Goal: Task Accomplishment & Management: Complete application form

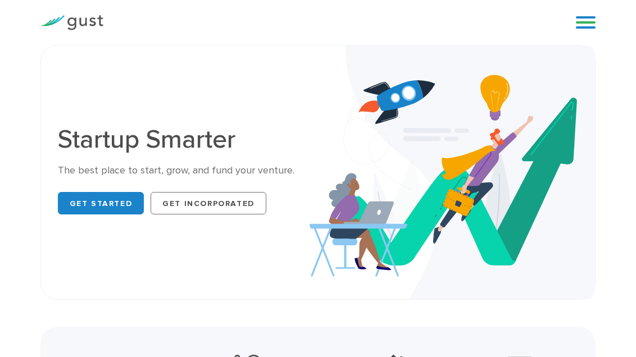
click at [594, 21] on link at bounding box center [586, 22] width 20 height 17
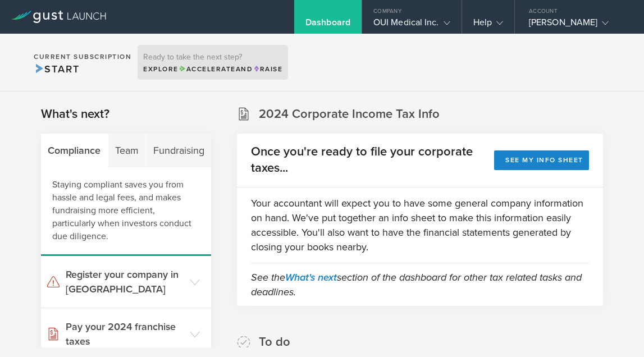
click at [281, 76] on div "Ready to take the next step? Explore Accelerate and Raise" at bounding box center [213, 62] width 151 height 35
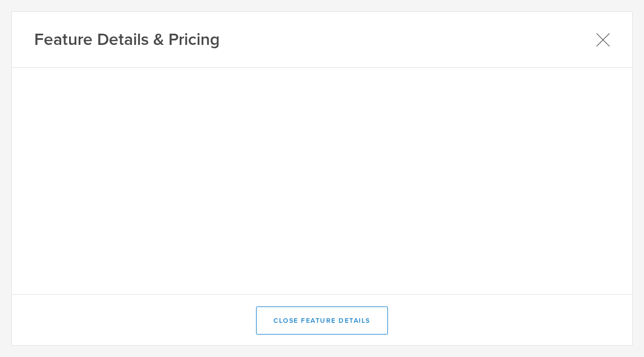
click at [605, 40] on icon at bounding box center [603, 40] width 14 height 14
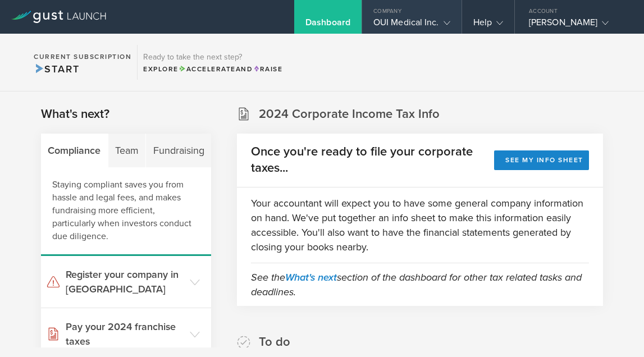
click at [428, 20] on div "OUI Medical Inc." at bounding box center [412, 25] width 77 height 17
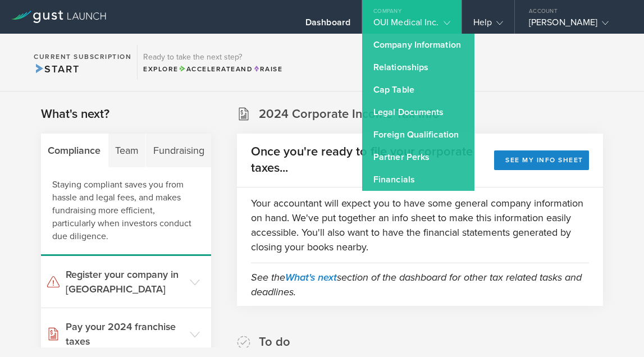
click at [520, 126] on section "2024 Corporate Income Tax Info Once you're ready to file your corporate taxes..…" at bounding box center [420, 206] width 366 height 201
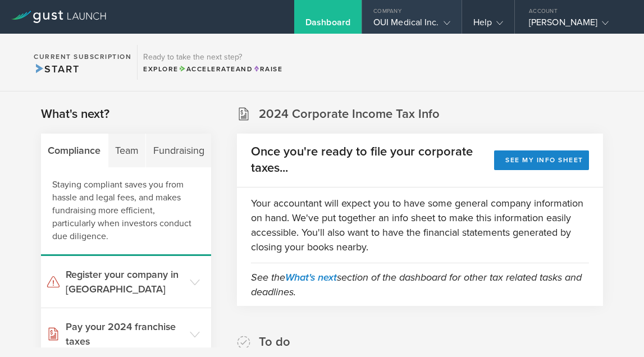
click at [402, 26] on div "OUI Medical Inc." at bounding box center [412, 25] width 77 height 17
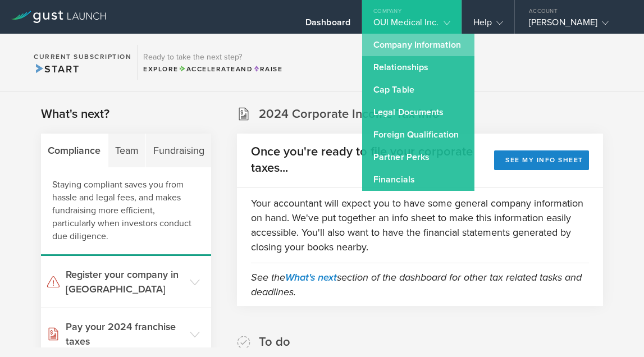
click at [410, 49] on link "Company Information" at bounding box center [418, 45] width 112 height 22
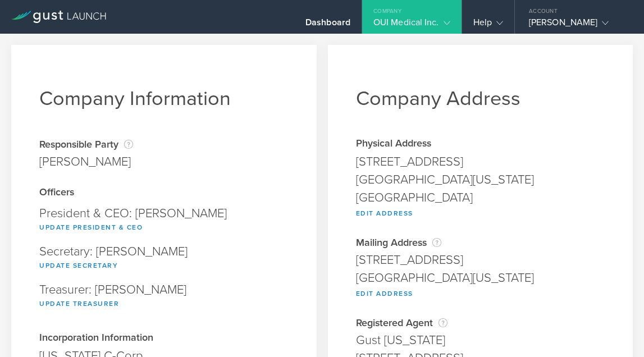
click at [291, 162] on div "Company Information Responsible Party The name of the party responsible for fil…" at bounding box center [164, 288] width 306 height 486
click at [331, 21] on div "Dashboard" at bounding box center [328, 25] width 45 height 17
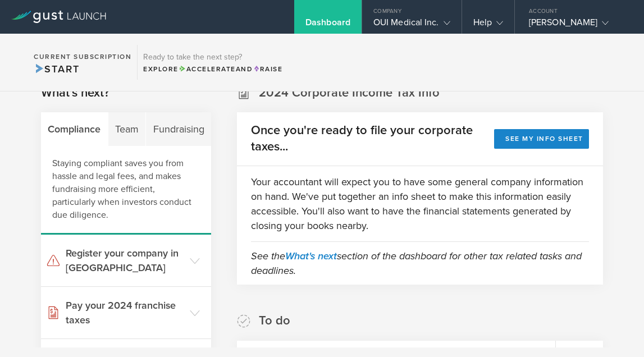
scroll to position [29, 0]
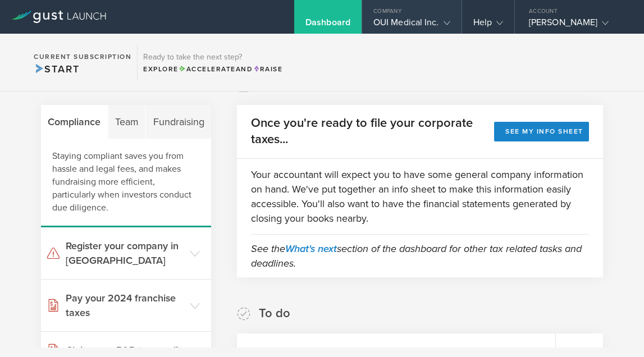
click at [392, 17] on div "OUI Medical Inc." at bounding box center [412, 25] width 77 height 17
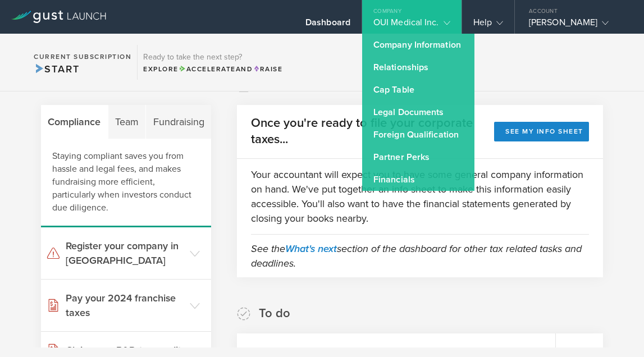
click at [570, 66] on section "Current Subscription Start Ready to take the next step? Explore Accelerate and …" at bounding box center [322, 63] width 644 height 58
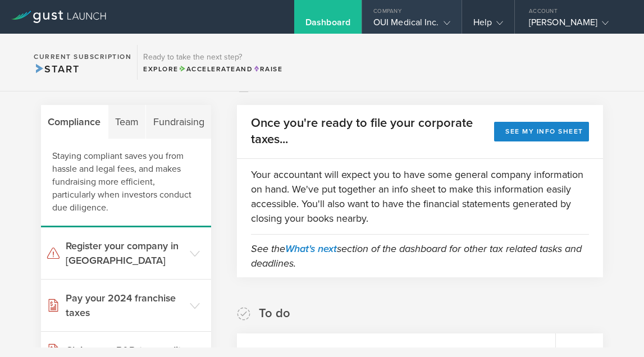
click at [406, 22] on div "OUI Medical Inc." at bounding box center [412, 25] width 77 height 17
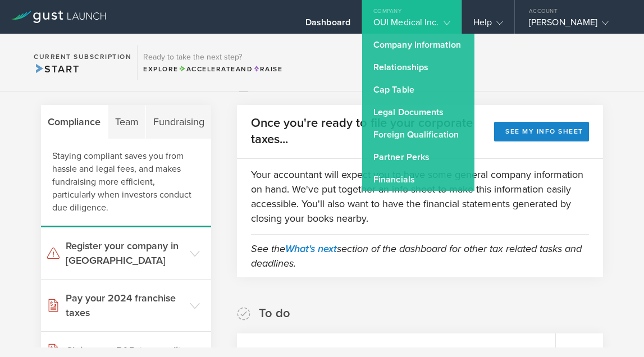
click at [524, 97] on section "2024 Corporate Income Tax Info Once you're ready to file your corporate taxes..…" at bounding box center [420, 177] width 366 height 201
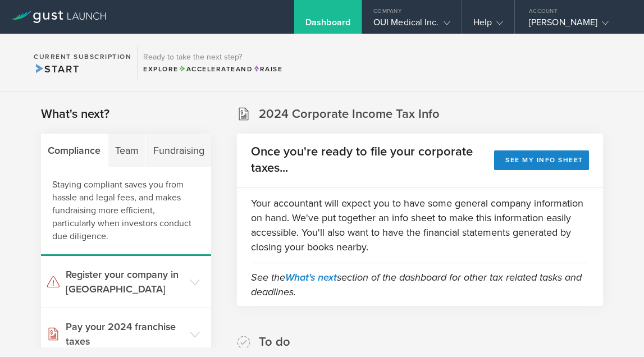
scroll to position [0, 0]
click at [402, 30] on div "OUI Medical Inc." at bounding box center [412, 25] width 77 height 17
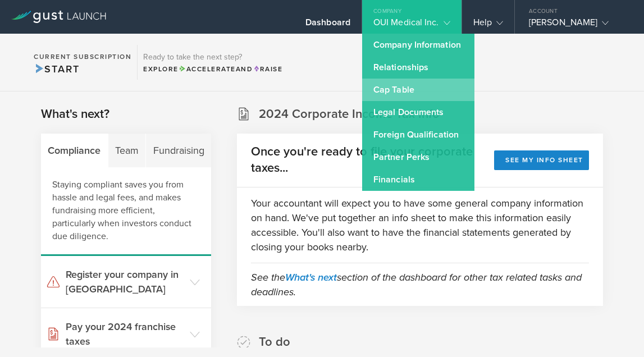
click at [426, 83] on link "Cap Table" at bounding box center [418, 90] width 112 height 22
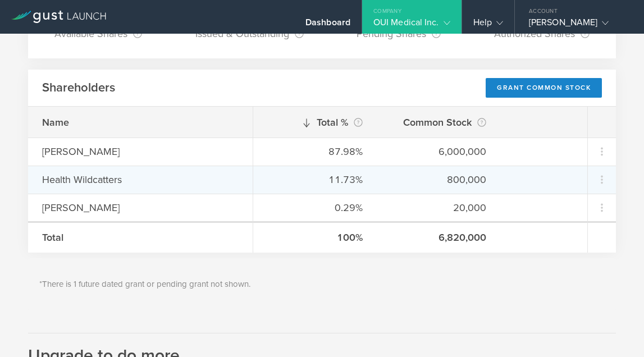
scroll to position [129, 0]
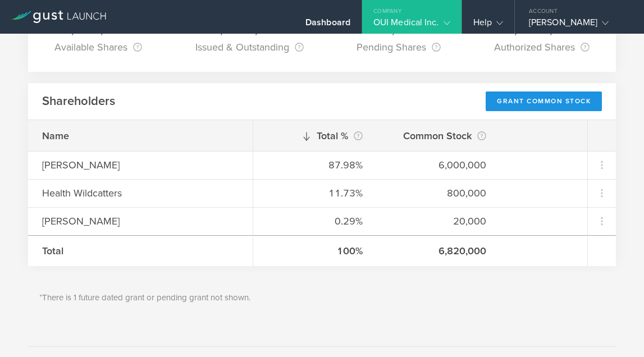
click at [516, 103] on div "Grant Common Stock" at bounding box center [544, 102] width 116 height 20
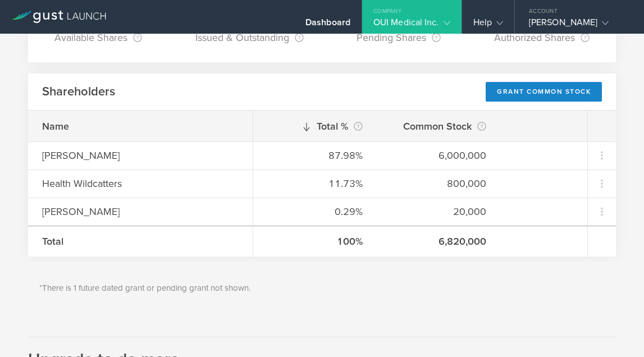
scroll to position [121, 0]
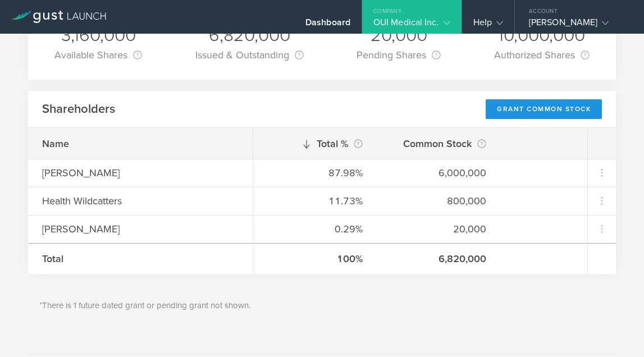
click at [521, 111] on div "Grant Common Stock" at bounding box center [544, 109] width 116 height 20
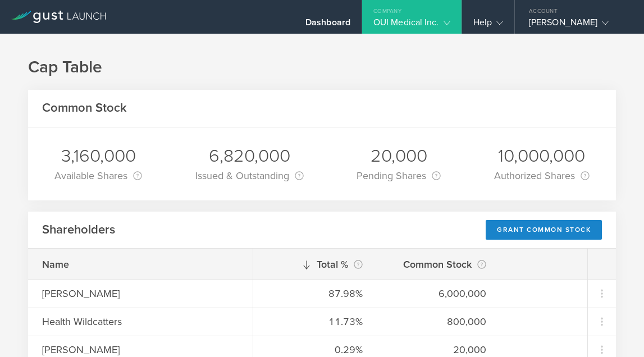
scroll to position [0, 0]
click at [567, 24] on div "Dr Adarsh M Patil" at bounding box center [577, 25] width 96 height 17
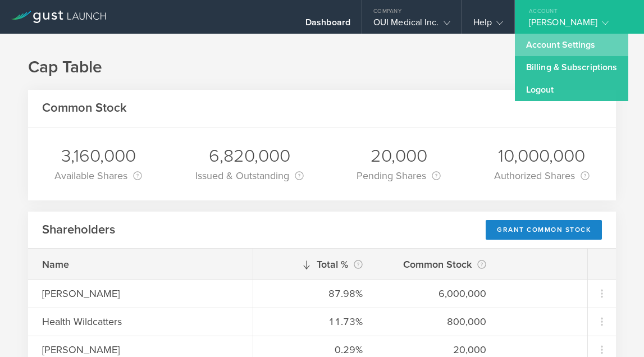
click at [566, 49] on link "Account Settings" at bounding box center [572, 45] width 114 height 22
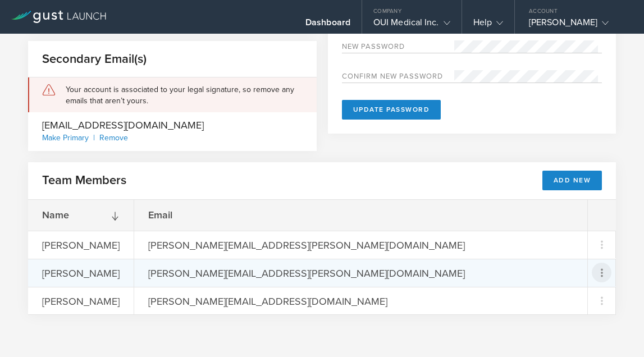
click at [596, 274] on icon at bounding box center [602, 272] width 13 height 13
click at [205, 275] on md-backdrop at bounding box center [322, 178] width 644 height 357
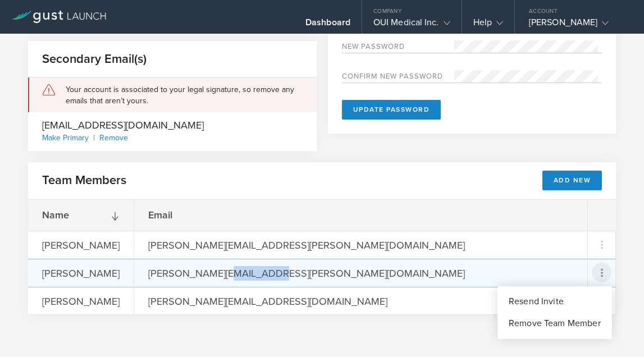
click at [205, 275] on div "rachel.rakvica@gmail.com" at bounding box center [307, 273] width 346 height 27
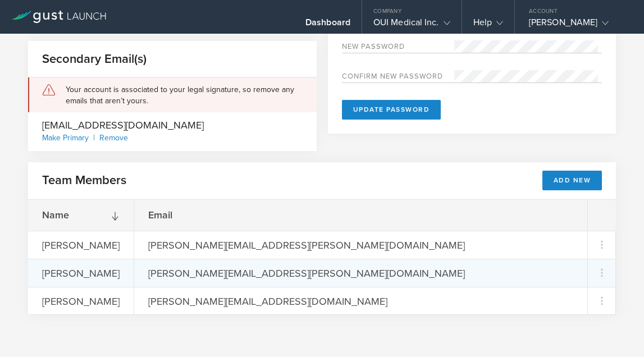
click at [63, 274] on div "[PERSON_NAME]" at bounding box center [81, 273] width 106 height 27
click at [90, 279] on div "[PERSON_NAME]" at bounding box center [81, 273] width 106 height 27
click at [596, 271] on icon at bounding box center [602, 272] width 13 height 13
click at [535, 328] on div "Remove Team Member" at bounding box center [555, 323] width 92 height 13
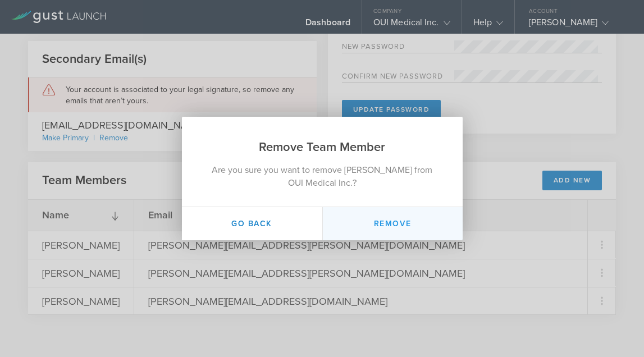
click at [402, 225] on button "Remove" at bounding box center [393, 223] width 140 height 33
click at [396, 224] on button "Remove" at bounding box center [393, 223] width 140 height 33
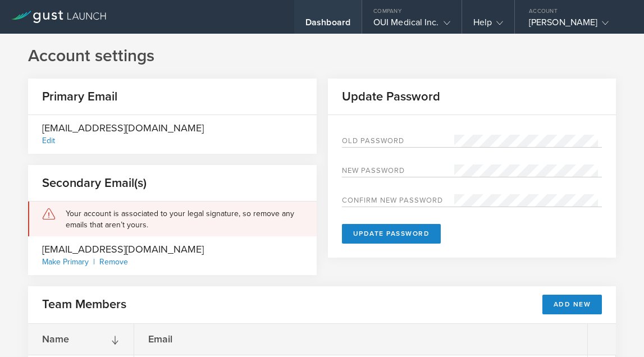
click at [335, 21] on div "Dashboard" at bounding box center [328, 25] width 45 height 17
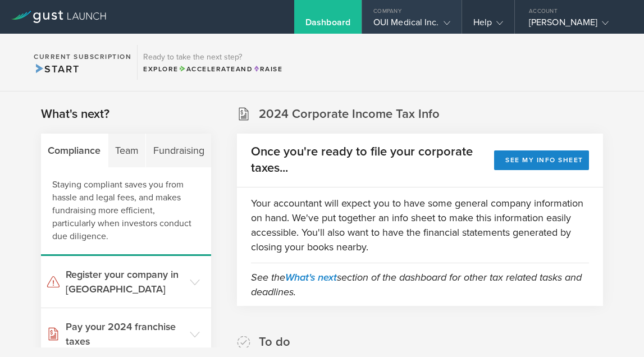
click at [418, 22] on div "OUI Medical Inc." at bounding box center [412, 25] width 77 height 17
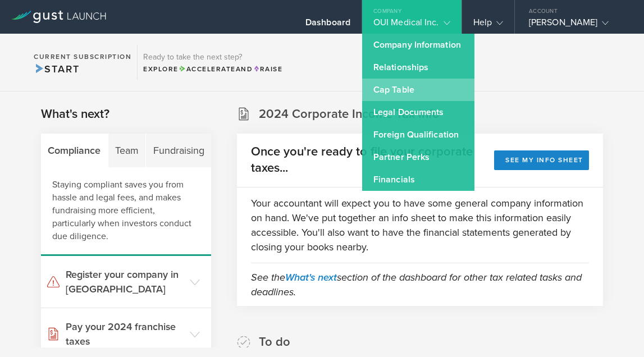
click at [423, 96] on link "Cap Table" at bounding box center [418, 90] width 112 height 22
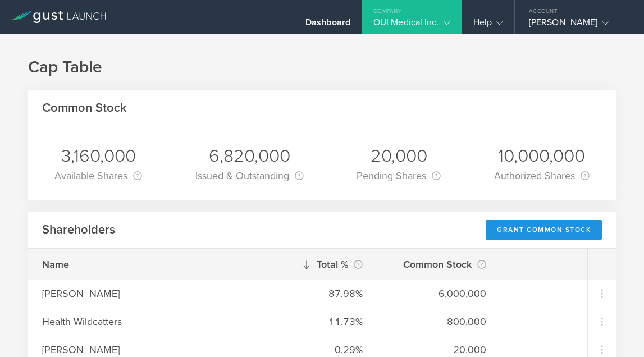
click at [511, 229] on div "Grant Common Stock" at bounding box center [544, 230] width 116 height 20
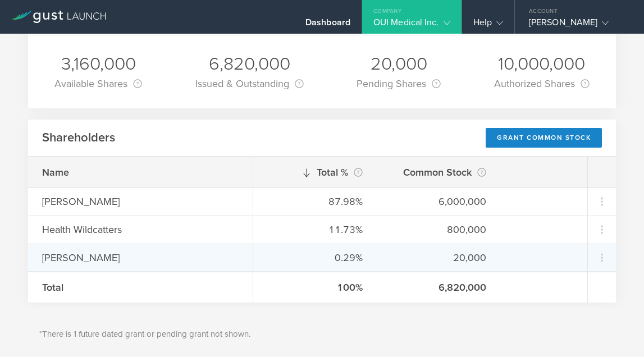
scroll to position [84, 0]
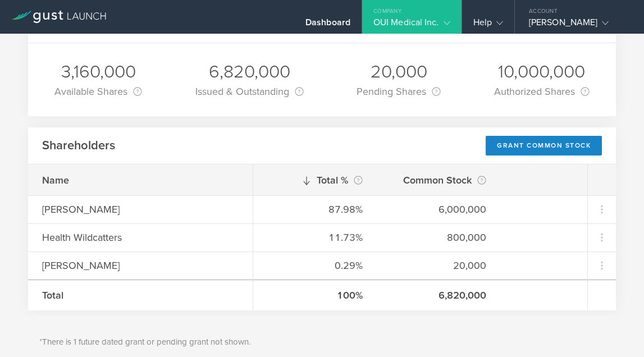
click at [475, 71] on div "3,160,000 Available Shares This is the number of shares that the company has av…" at bounding box center [322, 79] width 588 height 73
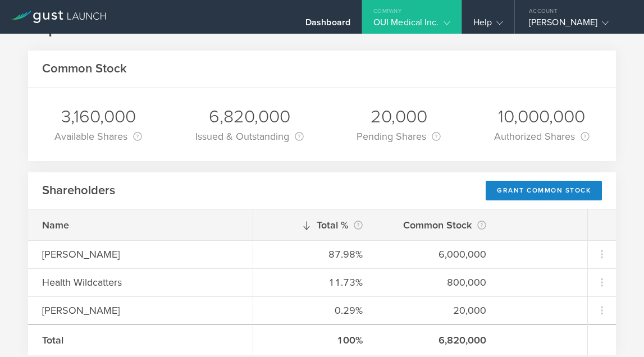
scroll to position [40, 0]
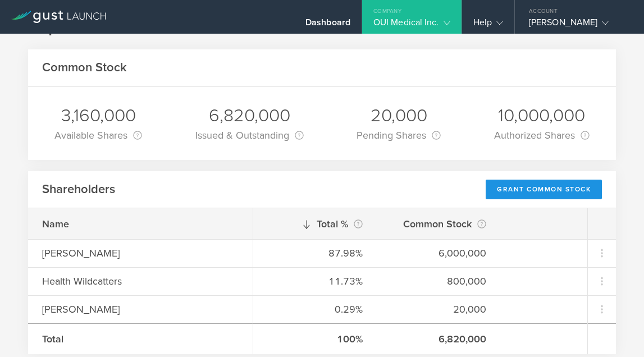
click at [539, 186] on div "Grant Common Stock" at bounding box center [544, 190] width 116 height 20
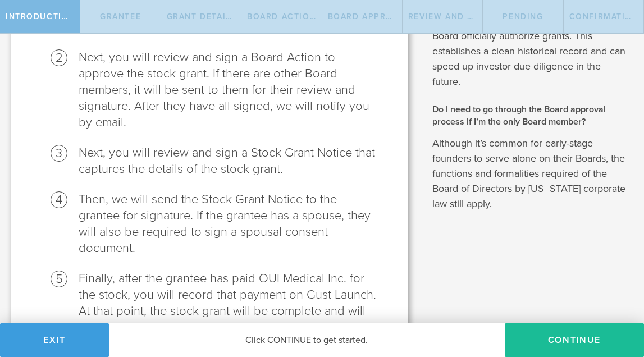
scroll to position [184, 0]
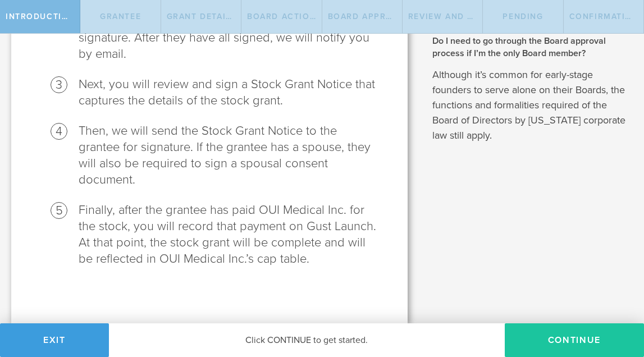
click at [565, 339] on button "Continue" at bounding box center [574, 341] width 139 height 34
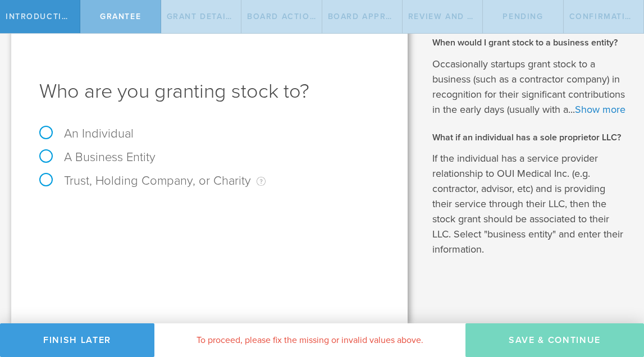
scroll to position [38, 0]
click at [46, 126] on label "An Individual" at bounding box center [86, 133] width 94 height 15
click at [7, 29] on input "An Individual" at bounding box center [3, 20] width 7 height 18
radio input "true"
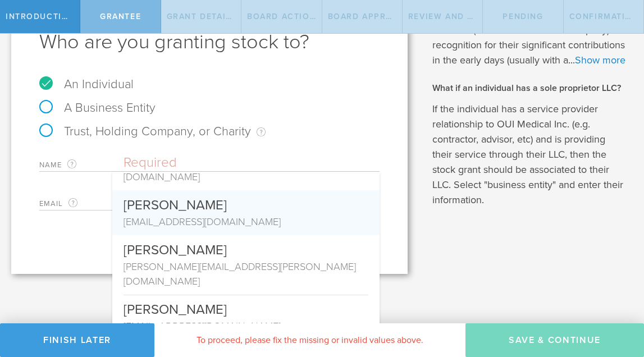
scroll to position [72, 0]
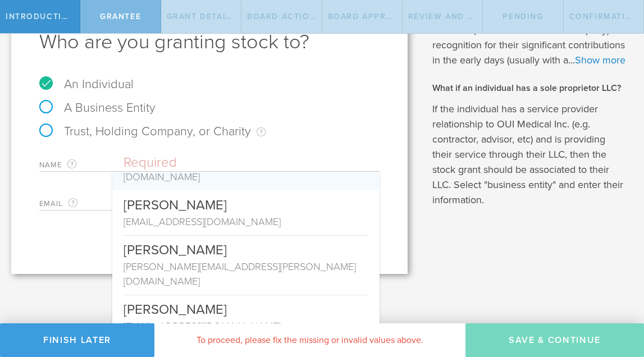
click at [257, 157] on input "text" at bounding box center [252, 163] width 256 height 17
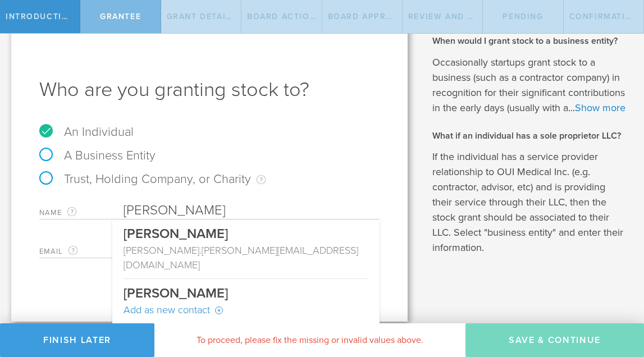
scroll to position [0, 0]
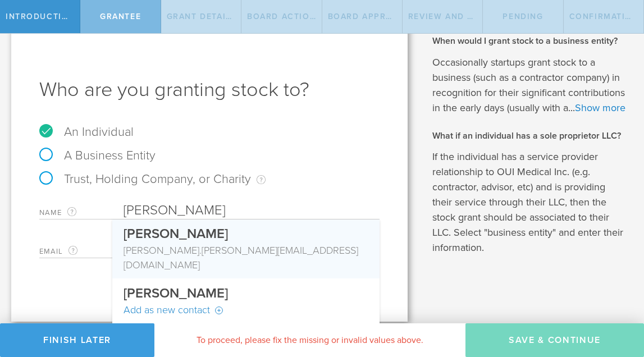
type input "[PERSON_NAME]"
click at [160, 243] on div "rachel .rakvica@gmail.com" at bounding box center [246, 257] width 245 height 29
type input "[PERSON_NAME][EMAIL_ADDRESS][PERSON_NAME][DOMAIN_NAME]"
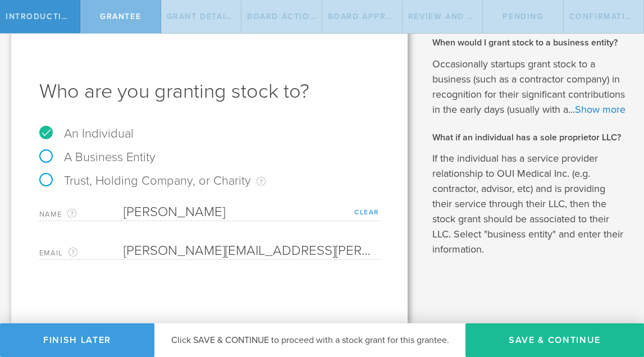
click at [361, 208] on link "Clear" at bounding box center [367, 212] width 25 height 8
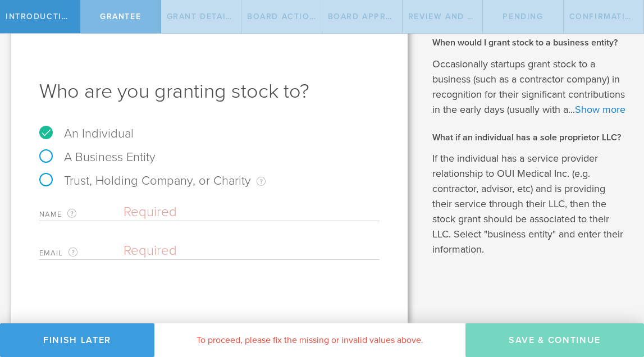
click at [227, 204] on input "text" at bounding box center [252, 212] width 256 height 17
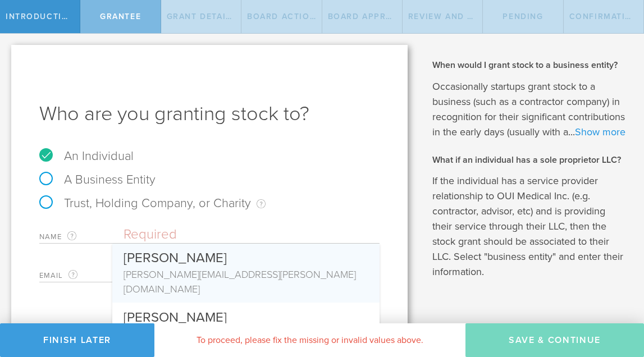
click at [575, 138] on link "Show more" at bounding box center [600, 132] width 51 height 12
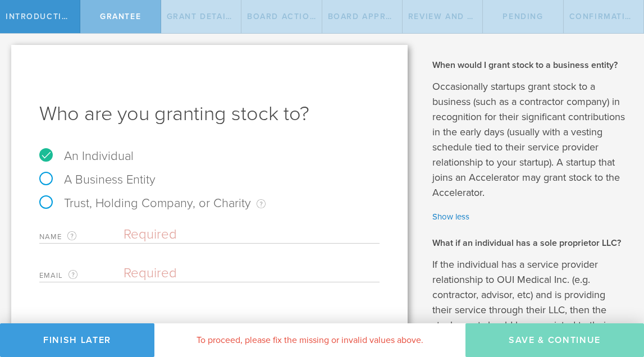
click at [499, 147] on p "Occasionally startups grant stock to a business (such as a contractor company) …" at bounding box center [530, 139] width 195 height 121
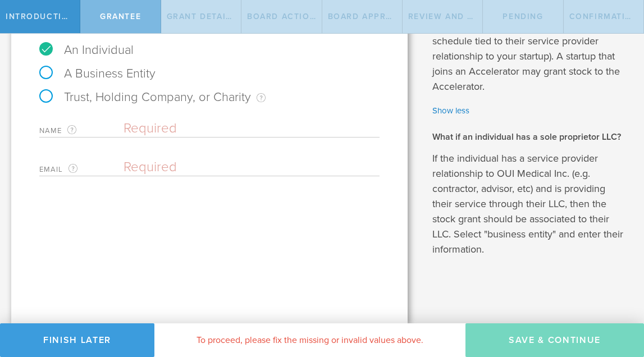
scroll to position [106, 0]
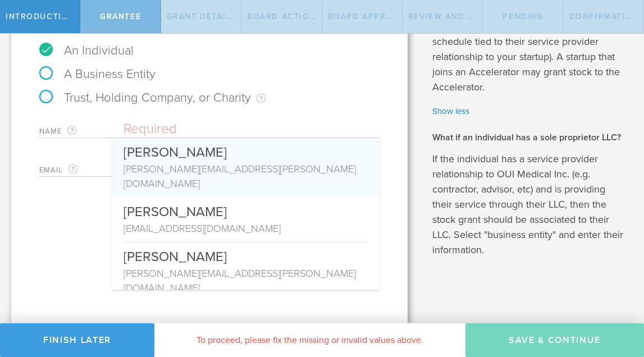
click at [208, 134] on input "text" at bounding box center [252, 129] width 256 height 17
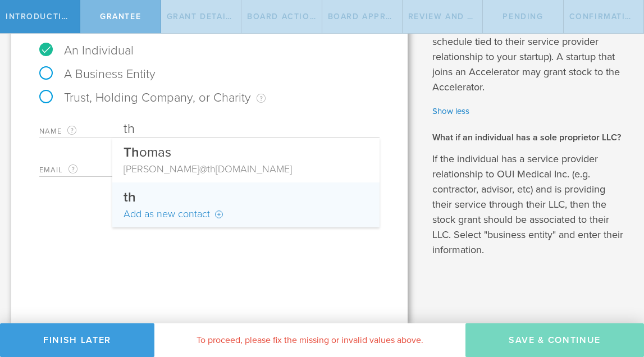
type input "th"
click at [28, 235] on div "Who are you granting stock to? An Individual A Business Entity Trust, Holding C…" at bounding box center [209, 131] width 397 height 385
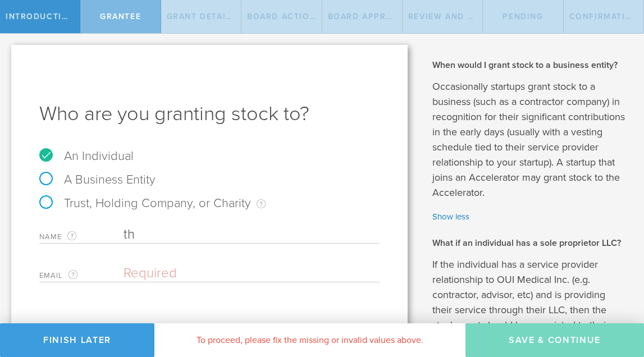
scroll to position [0, 0]
click at [493, 197] on p "Occasionally startups grant stock to a business (such as a contractor company) …" at bounding box center [530, 139] width 195 height 121
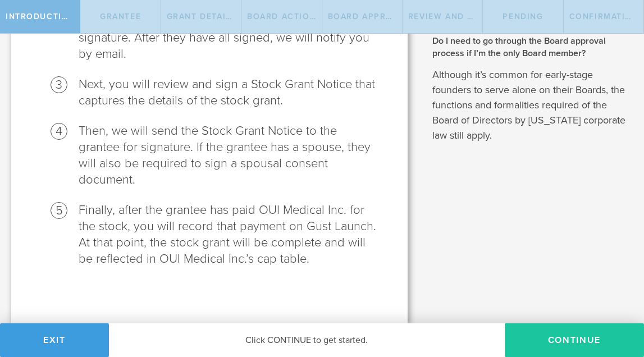
click at [580, 344] on button "Continue" at bounding box center [574, 341] width 139 height 34
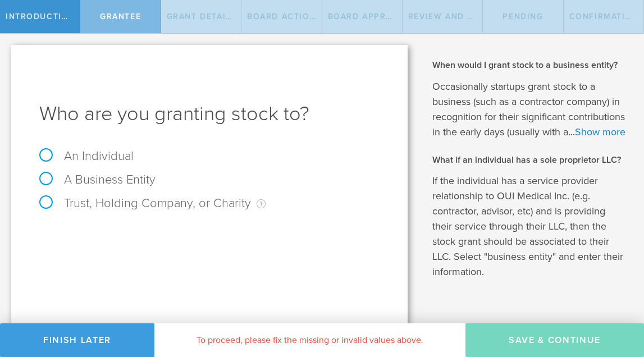
click at [48, 153] on label "An Individual" at bounding box center [86, 156] width 94 height 15
click at [7, 52] on input "An Individual" at bounding box center [3, 43] width 7 height 18
radio input "true"
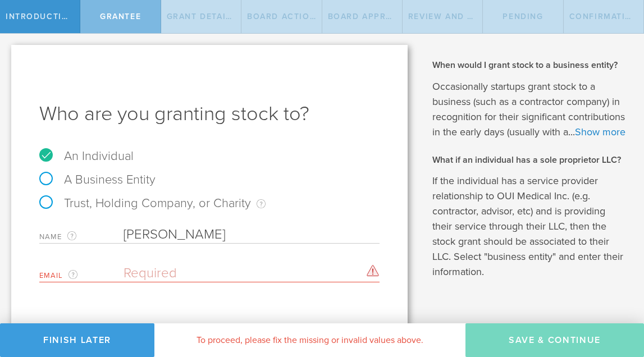
click at [233, 239] on input "[PERSON_NAME]" at bounding box center [252, 234] width 256 height 17
click at [219, 235] on input "Rachel Rakvica sprague" at bounding box center [252, 234] width 256 height 17
type input "[PERSON_NAME]"
click at [259, 276] on input "email" at bounding box center [249, 273] width 251 height 17
click at [225, 276] on input "email" at bounding box center [249, 273] width 251 height 17
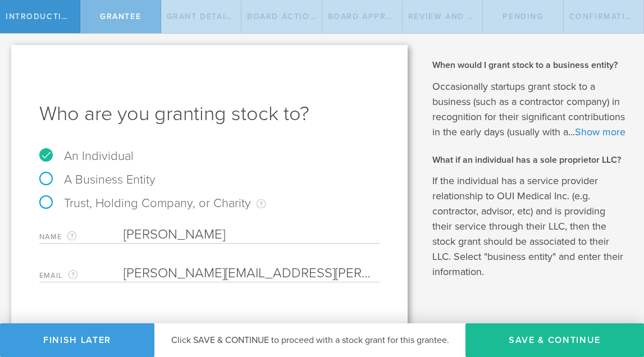
type input "[PERSON_NAME][EMAIL_ADDRESS][PERSON_NAME][DOMAIN_NAME]"
click at [304, 306] on div "Who are you granting stock to? An Individual A Business Entity Trust, Holding C…" at bounding box center [209, 195] width 397 height 301
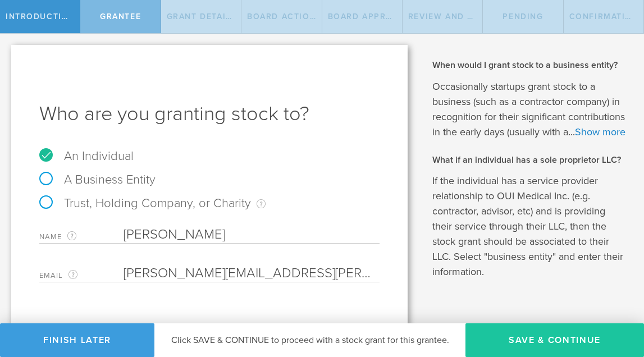
click at [533, 346] on button "Save & Continue" at bounding box center [555, 341] width 179 height 34
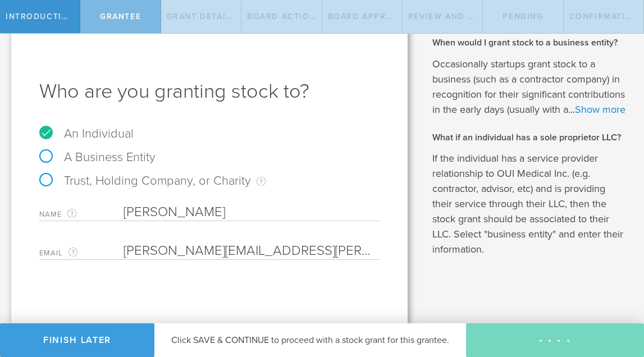
scroll to position [1, 0]
type input "48"
type input "12"
select select "none"
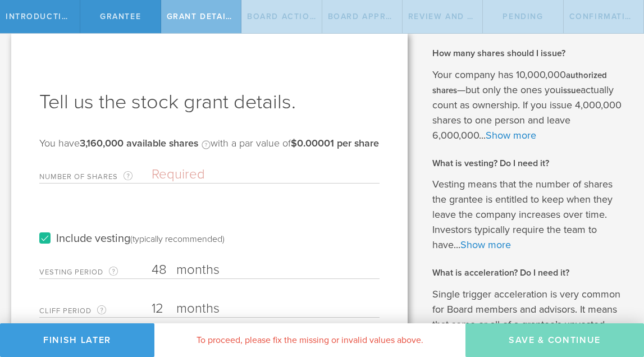
scroll to position [0, 0]
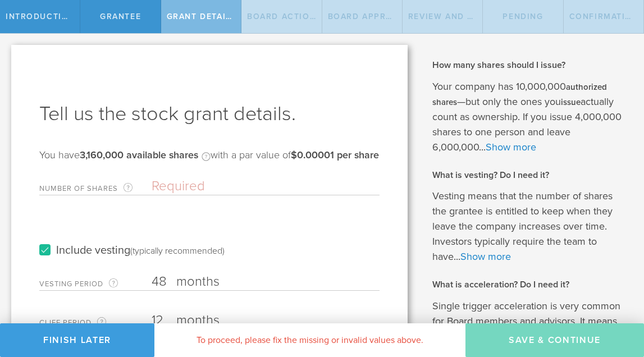
click at [244, 193] on input "Number of Shares The total amount of stock the company is granting to this reci…" at bounding box center [266, 186] width 228 height 17
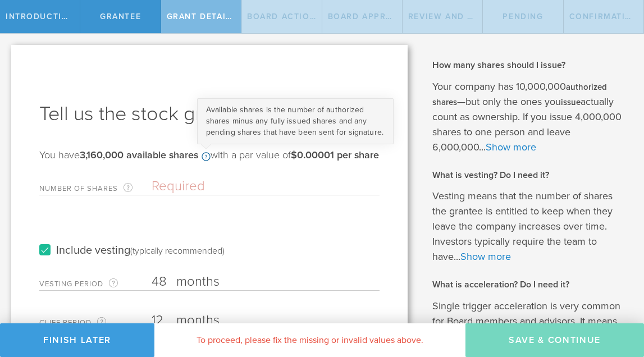
click at [210, 157] on circle at bounding box center [206, 157] width 8 height 8
click at [285, 128] on span "Available shares is the number of authorized shares minus any fully issued shar…" at bounding box center [295, 121] width 178 height 32
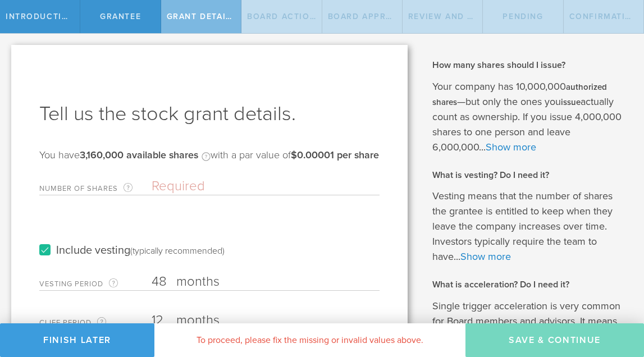
click at [210, 192] on input "Number of Shares The total amount of stock the company is granting to this reci…" at bounding box center [266, 186] width 228 height 17
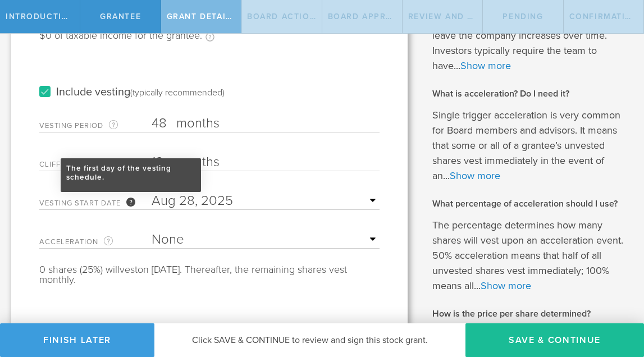
scroll to position [187, 0]
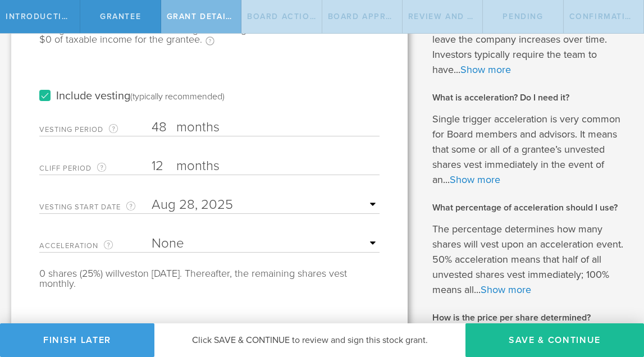
type input "1"
click at [235, 138] on label "months" at bounding box center [232, 128] width 112 height 19
click at [235, 136] on input "48" at bounding box center [266, 127] width 228 height 17
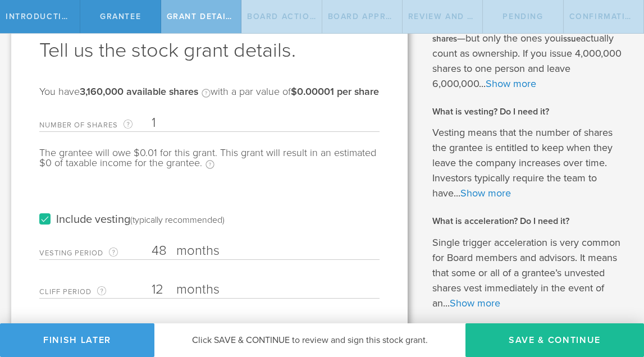
scroll to position [90, 0]
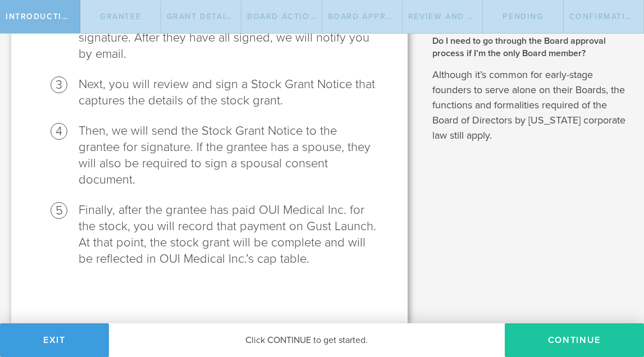
click at [538, 335] on button "Continue" at bounding box center [574, 341] width 139 height 34
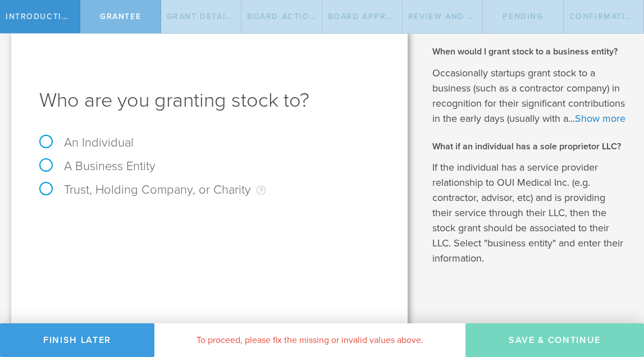
scroll to position [15, 0]
click at [46, 138] on label "An Individual" at bounding box center [86, 141] width 94 height 15
click at [7, 37] on input "An Individual" at bounding box center [3, 28] width 7 height 18
radio input "true"
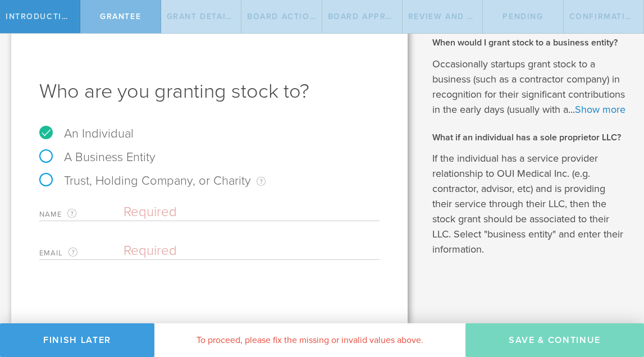
scroll to position [38, 0]
click at [130, 204] on input "[PERSON_NAME]" at bounding box center [252, 212] width 256 height 17
click at [178, 204] on input "[PERSON_NAME]" at bounding box center [252, 212] width 256 height 17
type input "[PERSON_NAME]"
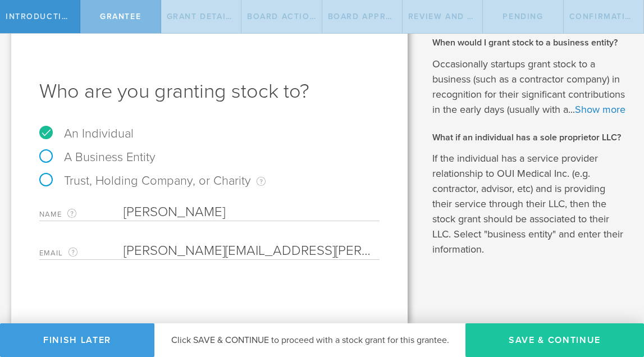
type input "[PERSON_NAME][EMAIL_ADDRESS][PERSON_NAME][DOMAIN_NAME]"
click at [539, 348] on button "Save & Continue" at bounding box center [555, 341] width 179 height 34
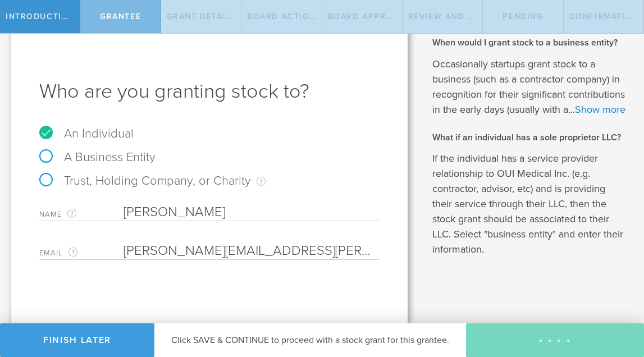
scroll to position [2, 0]
type input "48"
type input "12"
select select "none"
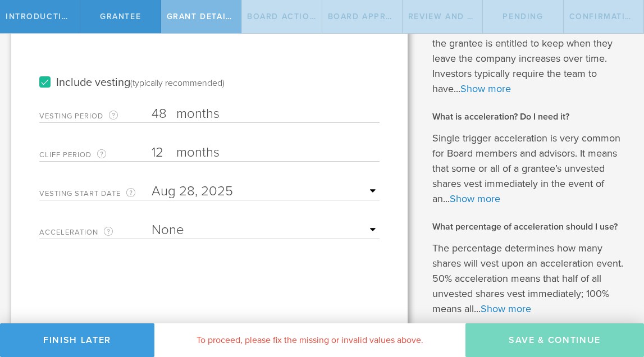
scroll to position [180, 0]
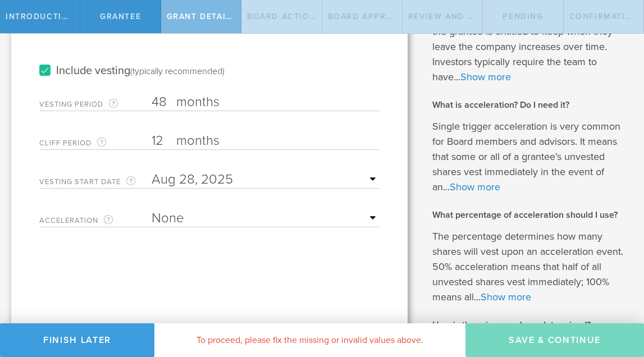
click at [167, 111] on input "48" at bounding box center [266, 102] width 228 height 17
click at [165, 149] on input "12" at bounding box center [266, 141] width 228 height 17
click at [169, 111] on input "48" at bounding box center [266, 102] width 228 height 17
click at [164, 147] on input "12" at bounding box center [266, 141] width 228 height 17
click at [163, 111] on input "48" at bounding box center [266, 102] width 228 height 17
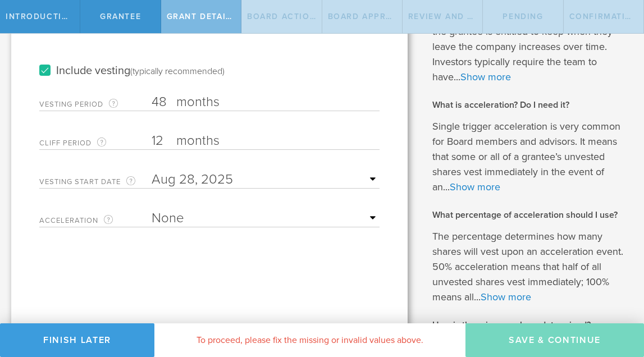
type input "4"
type input "24"
click at [162, 149] on input "12" at bounding box center [266, 141] width 228 height 17
type input "1"
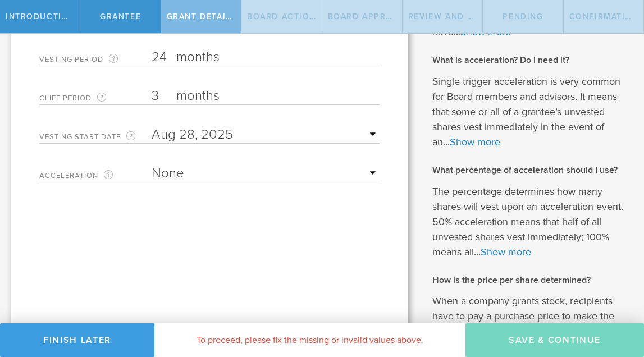
scroll to position [205, 0]
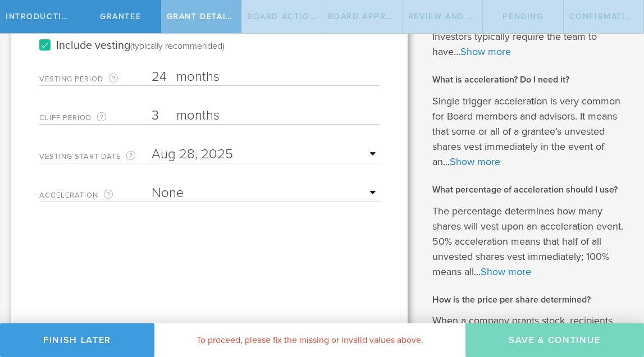
type input "3"
click at [328, 290] on div "Tell us the stock grant details. You have 3,160,000 available shares Available …" at bounding box center [209, 148] width 397 height 616
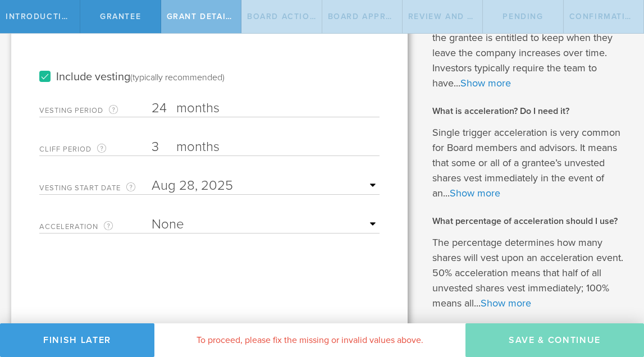
scroll to position [175, 0]
click at [287, 193] on input "text" at bounding box center [266, 184] width 228 height 17
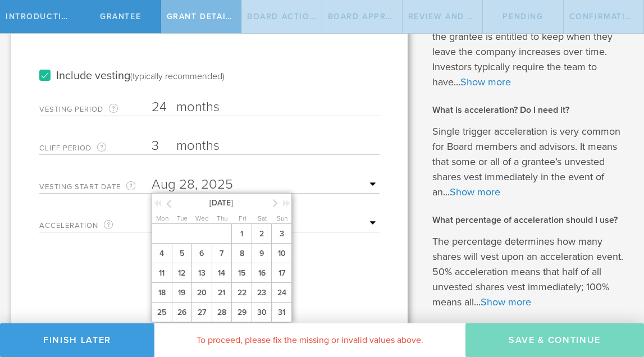
click at [170, 211] on icon at bounding box center [168, 204] width 5 height 14
click at [278, 244] on span "1" at bounding box center [281, 234] width 20 height 20
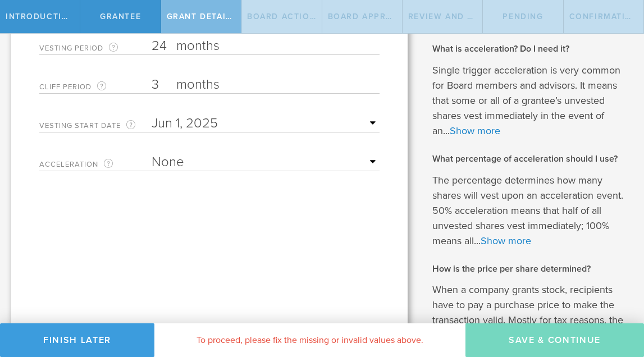
scroll to position [232, 0]
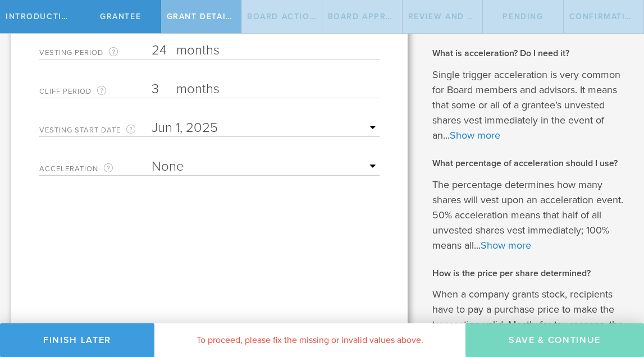
select select "single"
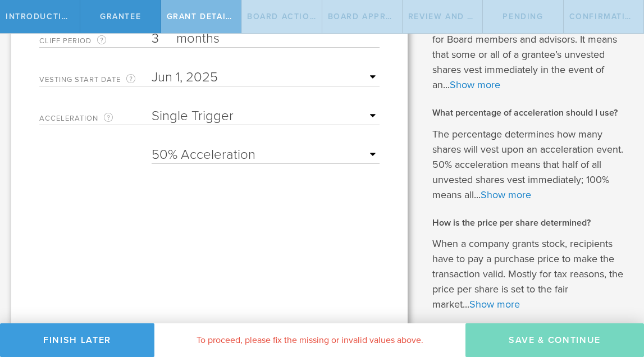
scroll to position [296, 0]
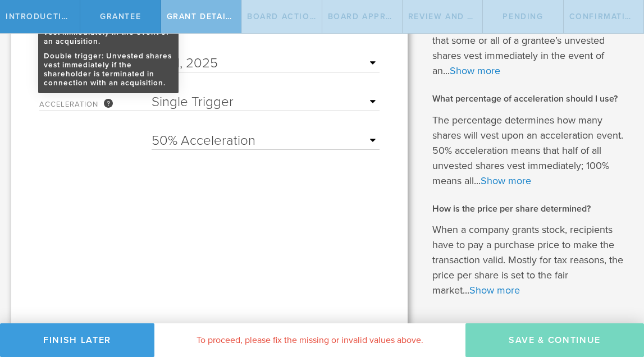
click at [108, 108] on div "The way the vesting schedule is affected by a future change of company control.…" at bounding box center [108, 103] width 9 height 9
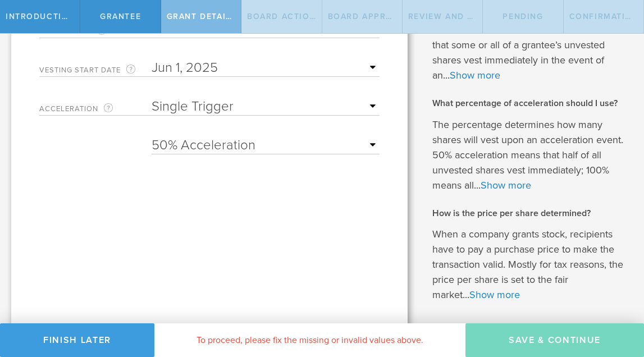
scroll to position [305, 0]
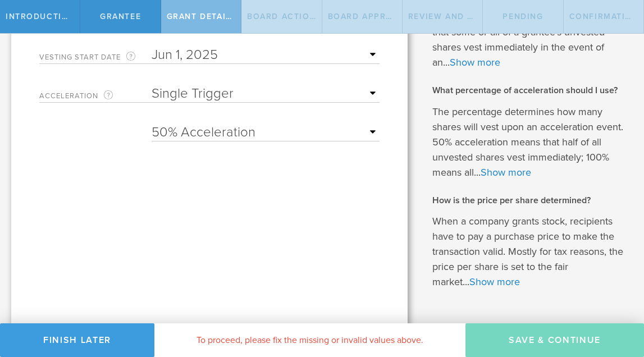
select select "100"
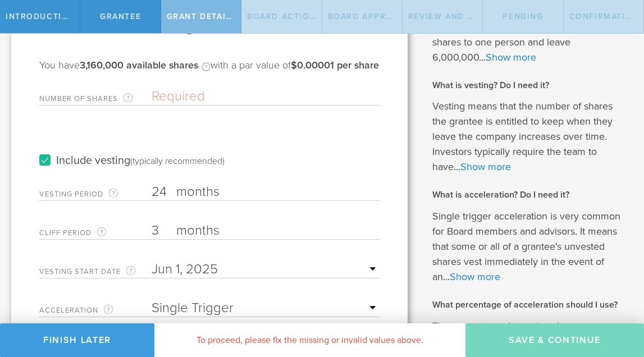
scroll to position [33, 0]
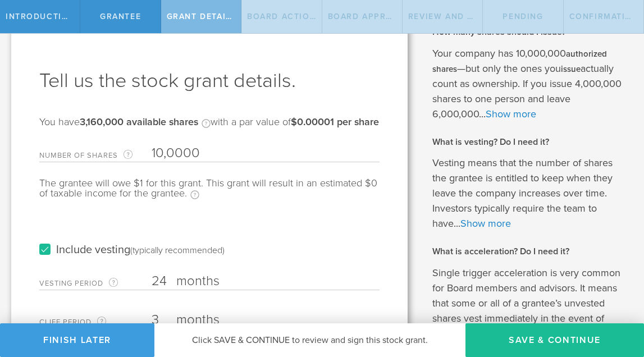
type input "100,000"
click at [278, 253] on div "Include vesting (typically recommended)" at bounding box center [209, 239] width 341 height 57
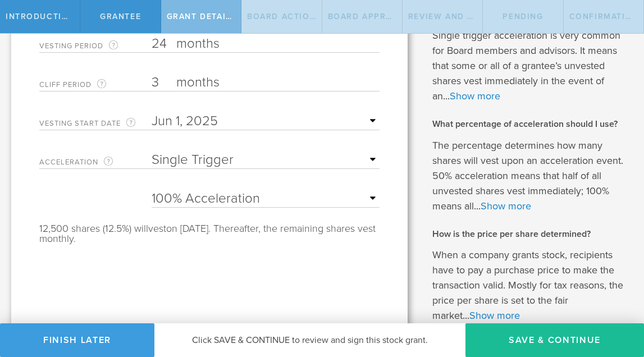
scroll to position [281, 0]
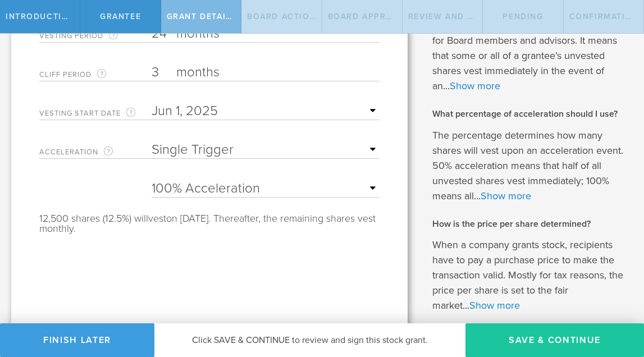
click at [540, 339] on button "Save & Continue" at bounding box center [555, 341] width 179 height 34
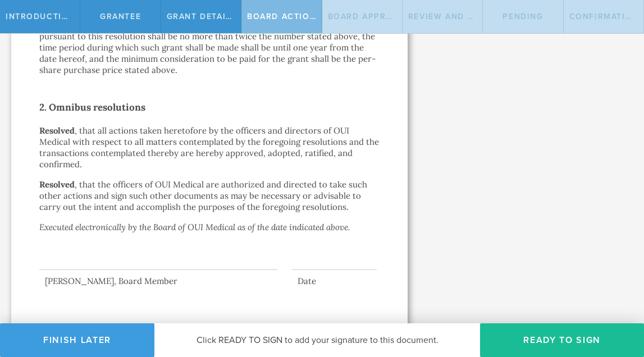
scroll to position [0, 0]
click at [160, 253] on div at bounding box center [158, 247] width 238 height 45
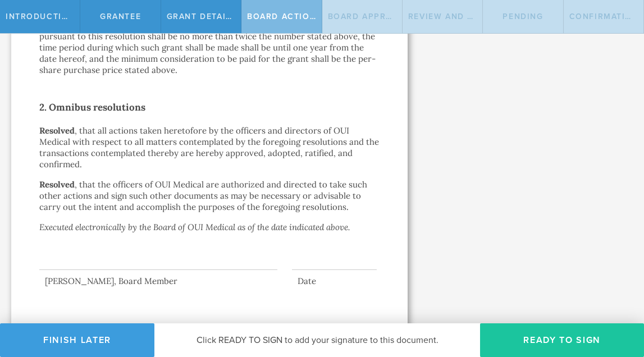
click at [530, 335] on button "Ready to Sign" at bounding box center [562, 341] width 164 height 34
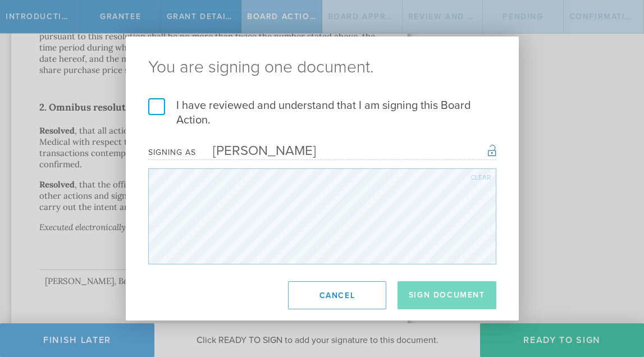
click at [156, 102] on label "I have reviewed and understand that I am signing this Board Action." at bounding box center [322, 112] width 348 height 29
click at [0, 0] on input "I have reviewed and understand that I am signing this Board Action." at bounding box center [0, 0] width 0 height 0
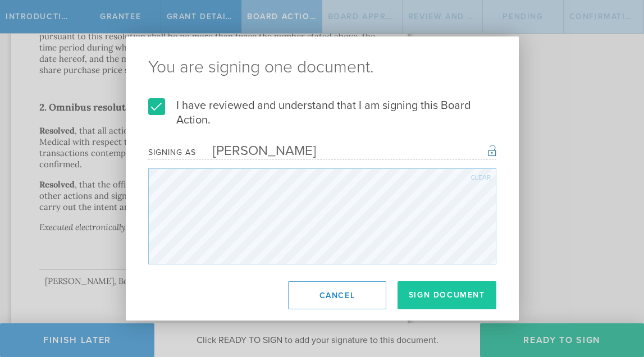
click at [420, 299] on button "Sign Document" at bounding box center [447, 296] width 99 height 28
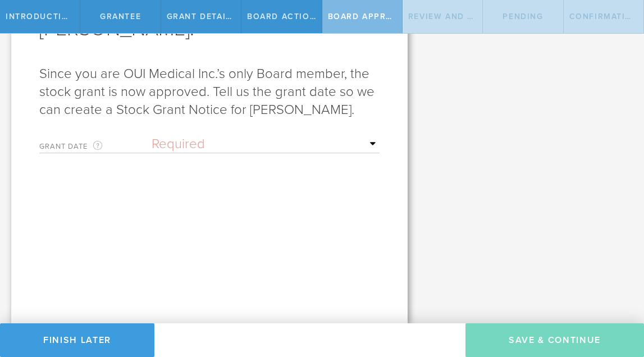
scroll to position [146, 0]
select select "uponGranteeSignature"
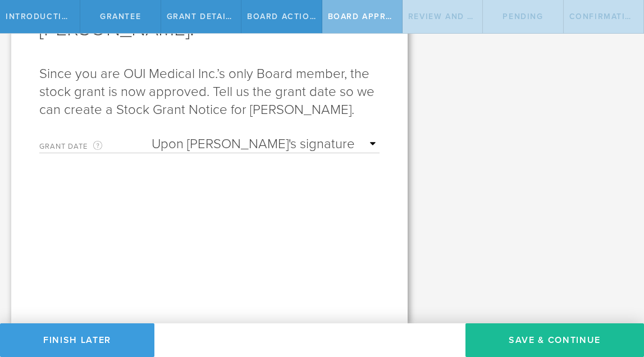
scroll to position [0, 0]
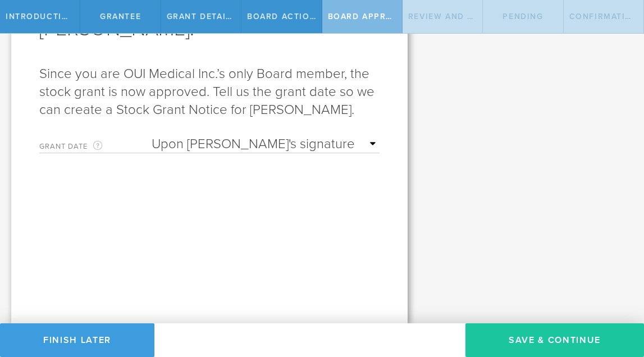
click at [523, 343] on button "Save & Continue" at bounding box center [555, 341] width 179 height 34
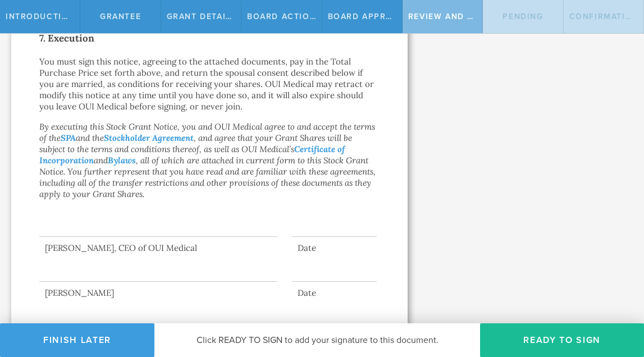
click at [323, 243] on div "Date" at bounding box center [334, 248] width 85 height 11
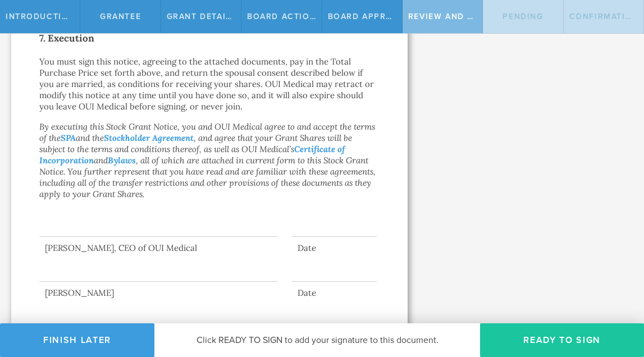
click at [547, 344] on button "Ready to Sign" at bounding box center [562, 341] width 164 height 34
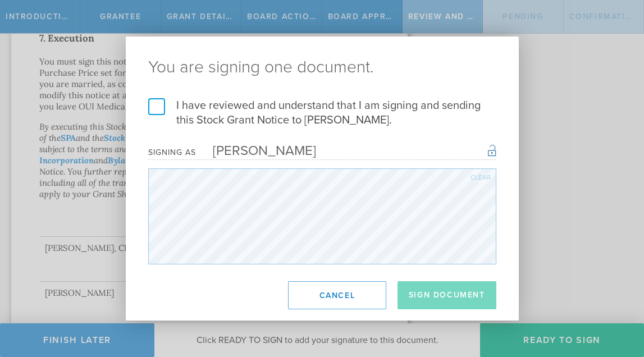
click at [155, 109] on label "I have reviewed and understand that I am signing and sending this Stock Grant N…" at bounding box center [322, 112] width 348 height 29
click at [0, 0] on input "I have reviewed and understand that I am signing and sending this Stock Grant N…" at bounding box center [0, 0] width 0 height 0
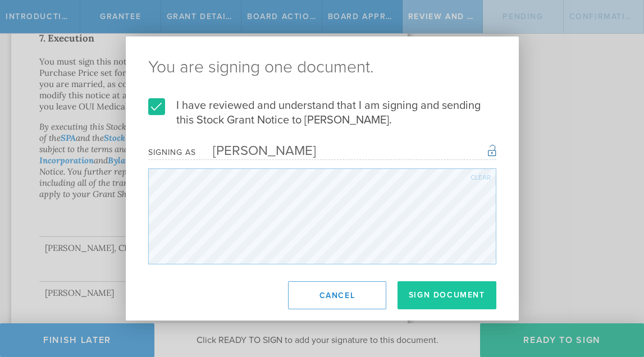
click at [446, 291] on button "Sign Document" at bounding box center [447, 296] width 99 height 28
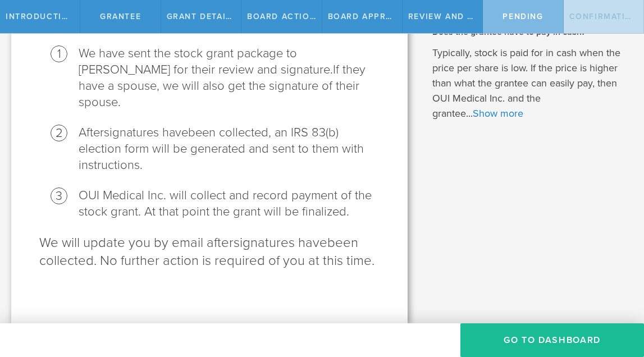
scroll to position [128, 0]
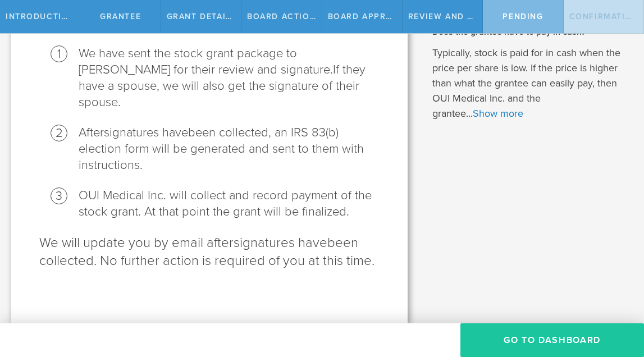
click at [507, 344] on button "Go To Dashboard" at bounding box center [553, 341] width 184 height 34
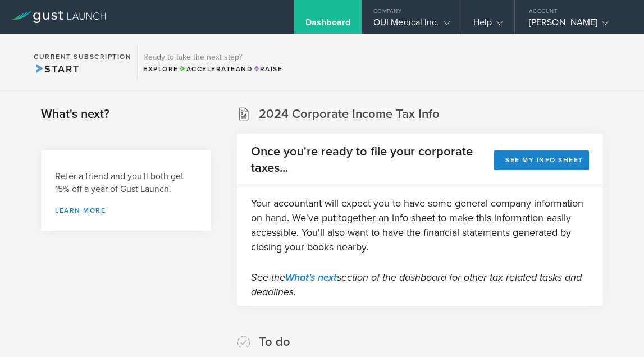
scroll to position [20, 0]
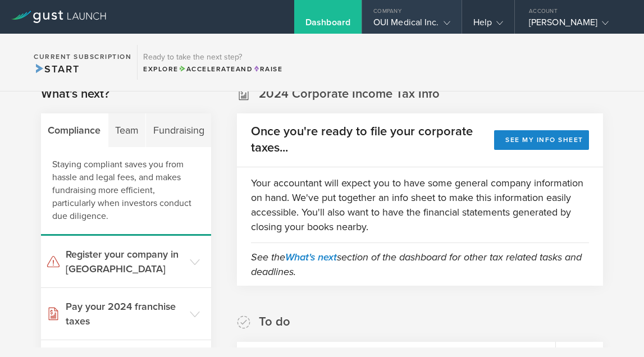
click at [415, 19] on div "OUI Medical Inc." at bounding box center [412, 25] width 77 height 17
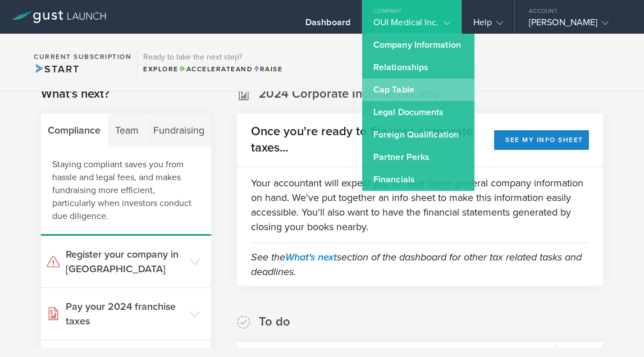
click at [434, 89] on link "Cap Table" at bounding box center [418, 90] width 112 height 22
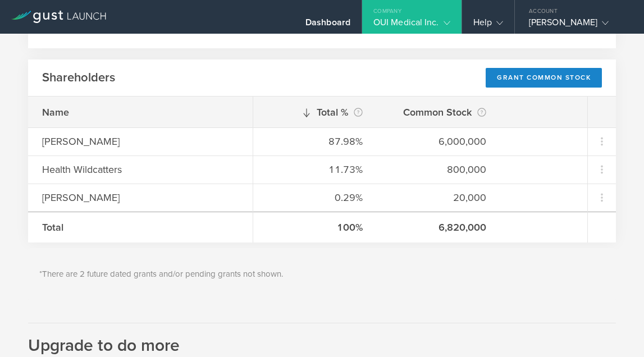
scroll to position [152, 0]
click at [518, 80] on div "Grant Common Stock" at bounding box center [544, 79] width 116 height 20
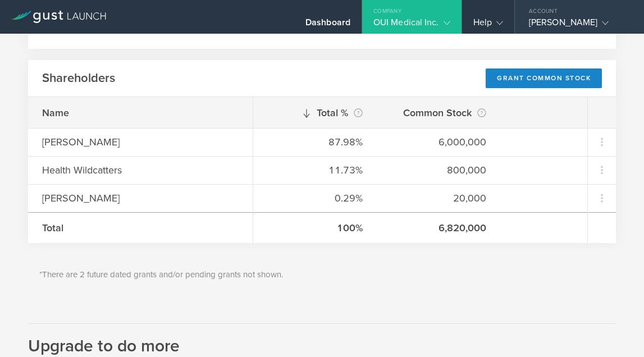
click at [577, 26] on div "[PERSON_NAME]" at bounding box center [577, 25] width 96 height 17
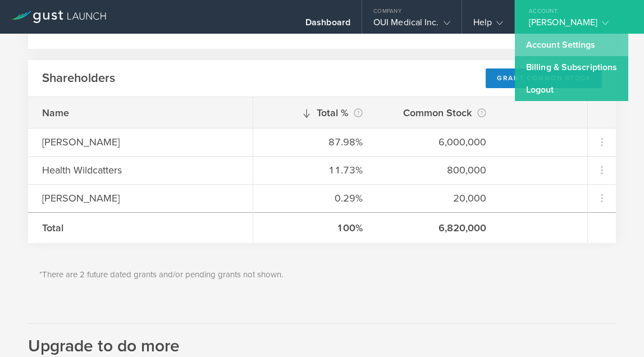
click at [560, 44] on link "Account Settings" at bounding box center [572, 45] width 114 height 22
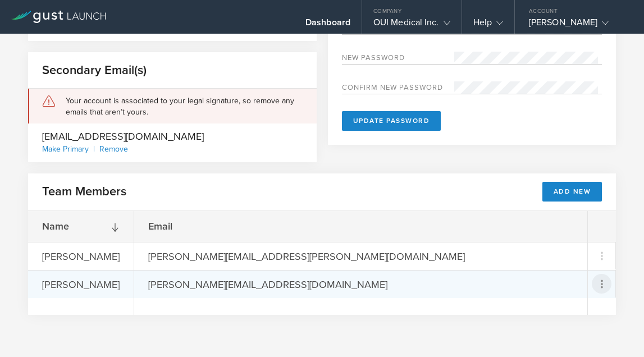
click at [601, 288] on icon at bounding box center [602, 284] width 2 height 8
click at [539, 340] on div "Remove Team Member" at bounding box center [555, 335] width 92 height 13
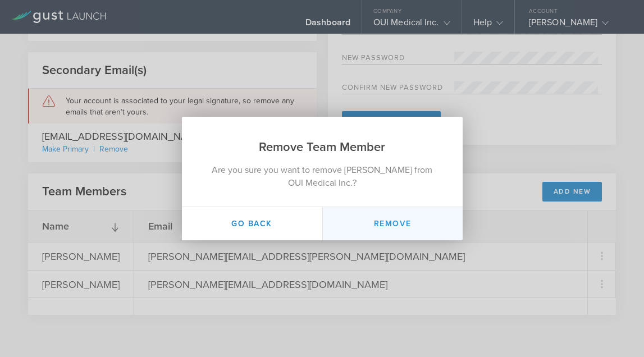
click at [399, 219] on button "Remove" at bounding box center [393, 223] width 140 height 33
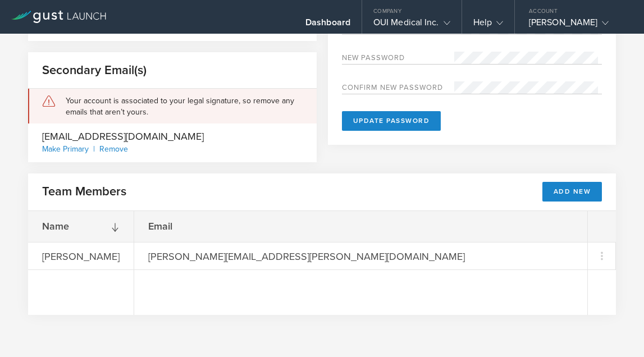
click at [398, 223] on div "Email" at bounding box center [360, 226] width 453 height 31
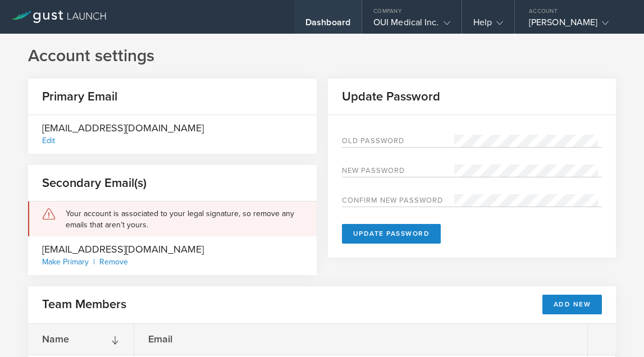
click at [337, 25] on div "Dashboard" at bounding box center [328, 25] width 45 height 17
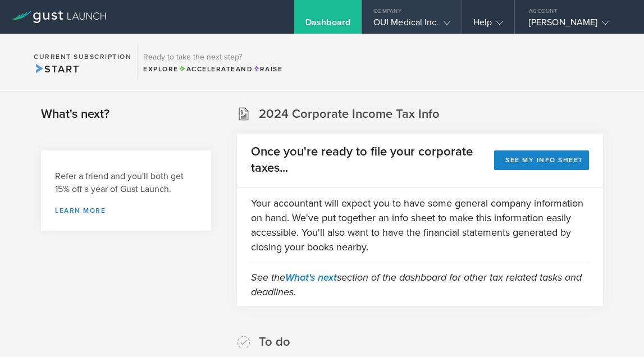
click at [410, 12] on div "Company" at bounding box center [411, 8] width 99 height 17
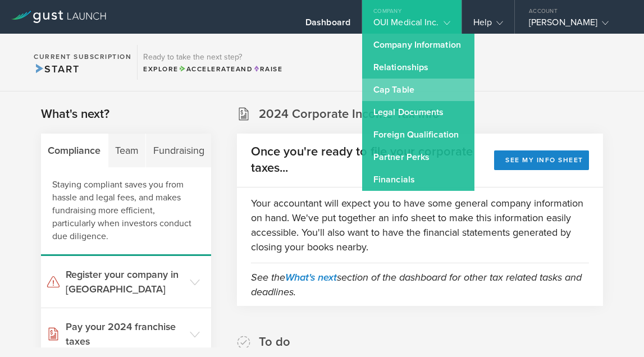
click at [424, 85] on link "Cap Table" at bounding box center [418, 90] width 112 height 22
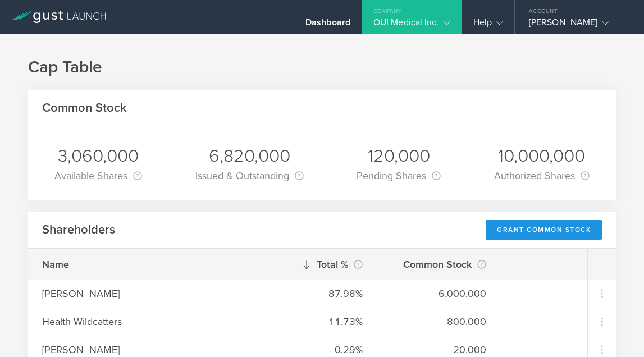
click at [524, 229] on div "Grant Common Stock" at bounding box center [544, 230] width 116 height 20
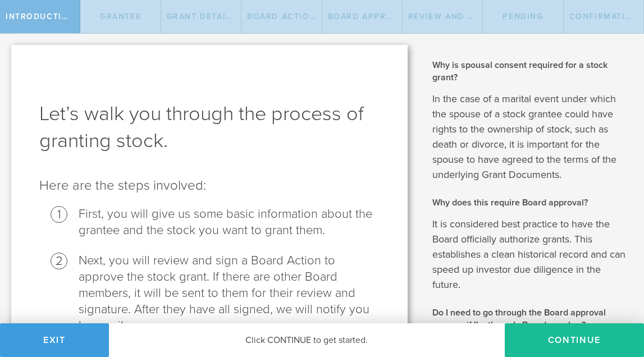
click at [433, 214] on div "Why is spousal consent required for a stock grant? In the case of a marital eve…" at bounding box center [530, 237] width 195 height 356
click at [40, 24] on div "Introduction" at bounding box center [40, 16] width 80 height 33
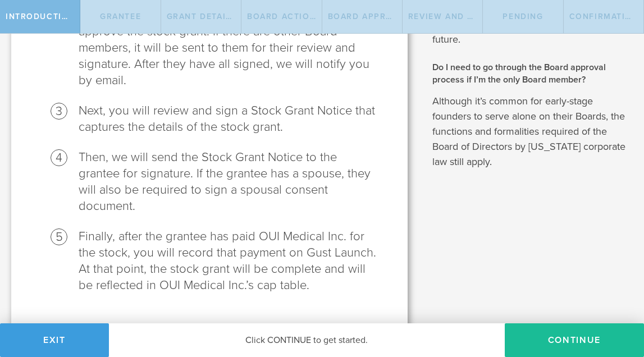
scroll to position [253, 0]
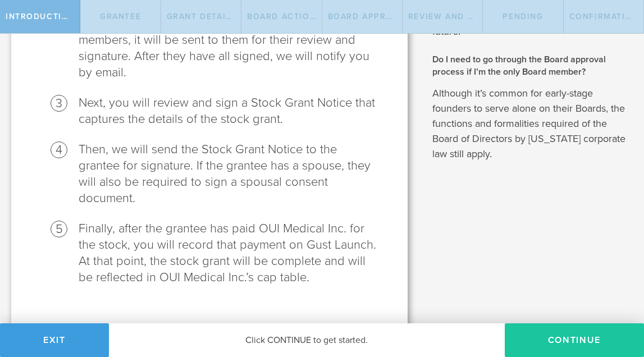
click at [562, 338] on button "Continue" at bounding box center [574, 341] width 139 height 34
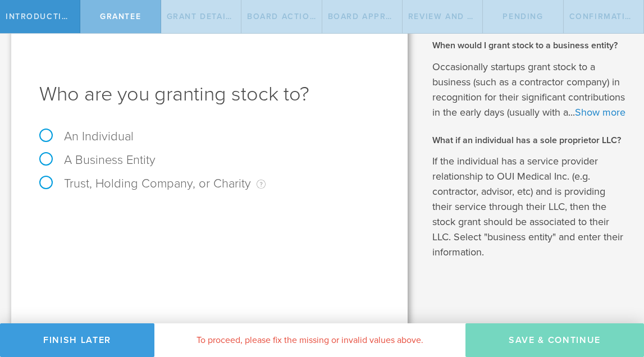
scroll to position [25, 0]
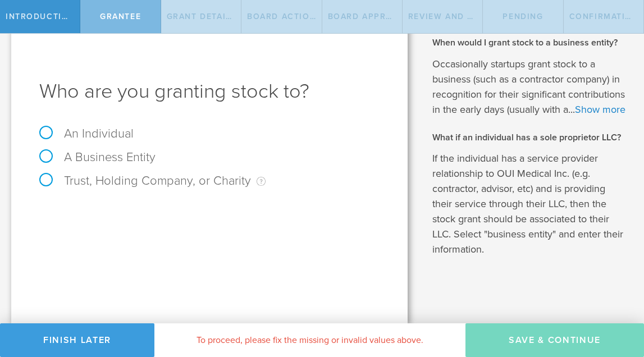
click at [47, 134] on label "An Individual" at bounding box center [86, 133] width 94 height 15
click at [7, 29] on input "An Individual" at bounding box center [3, 20] width 7 height 18
radio input "true"
type input "[PERSON_NAME]"
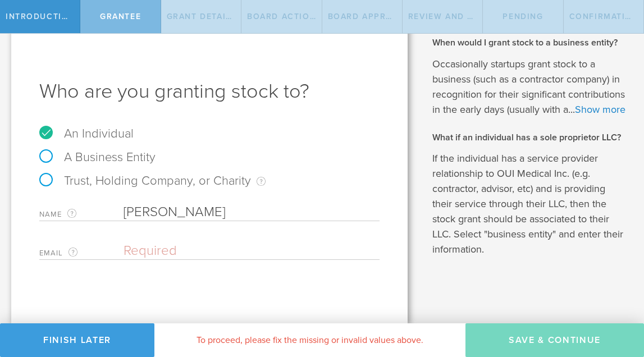
click at [250, 243] on input "email" at bounding box center [249, 251] width 251 height 17
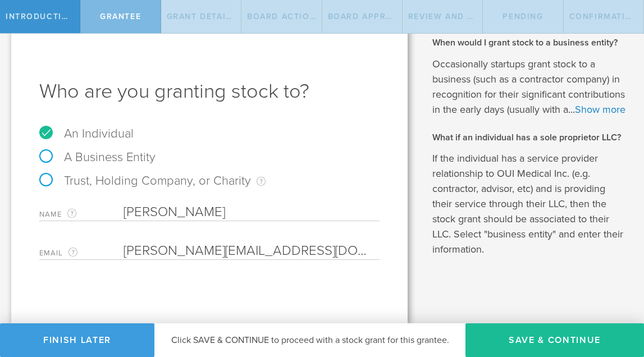
type input "[PERSON_NAME][EMAIL_ADDRESS][DOMAIN_NAME]"
click at [316, 279] on div "Who are you granting stock to? An Individual A Business Entity Trust, Holding C…" at bounding box center [209, 172] width 397 height 301
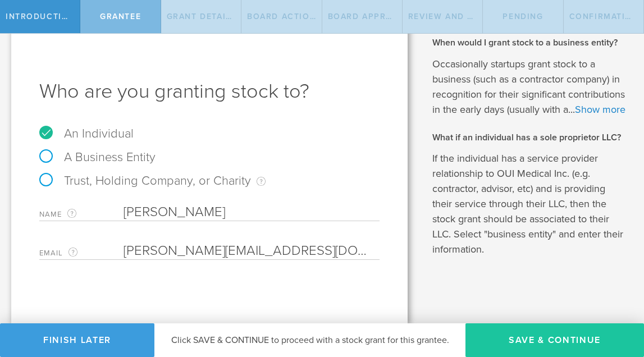
click at [497, 341] on button "Save & Continue" at bounding box center [555, 341] width 179 height 34
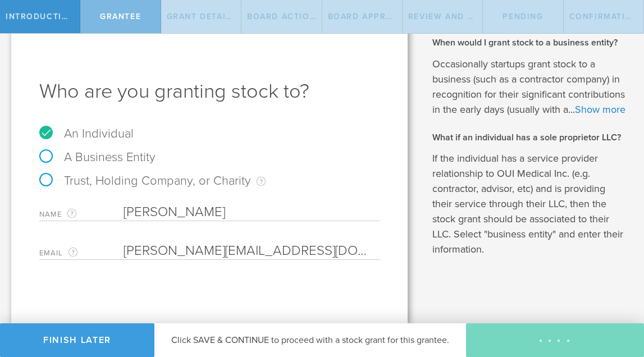
type input "48"
type input "12"
select select "none"
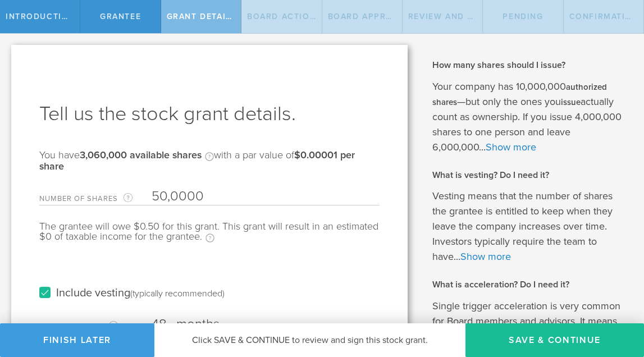
type input "500,000"
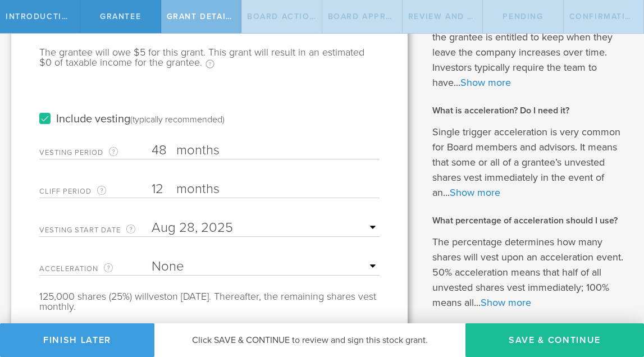
scroll to position [201, 0]
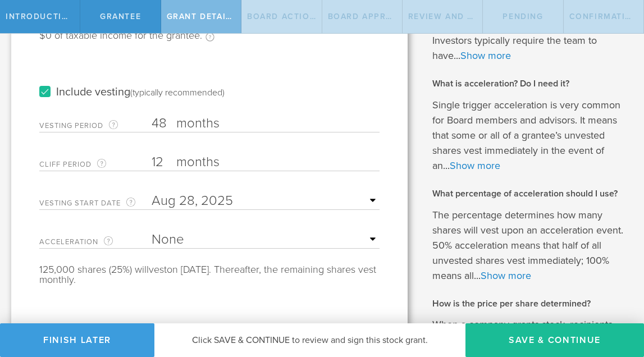
click at [230, 128] on label "months" at bounding box center [232, 124] width 112 height 19
click at [230, 128] on input "48" at bounding box center [266, 123] width 228 height 17
click at [246, 158] on label "months" at bounding box center [232, 163] width 112 height 19
click at [246, 158] on input "12" at bounding box center [266, 162] width 228 height 17
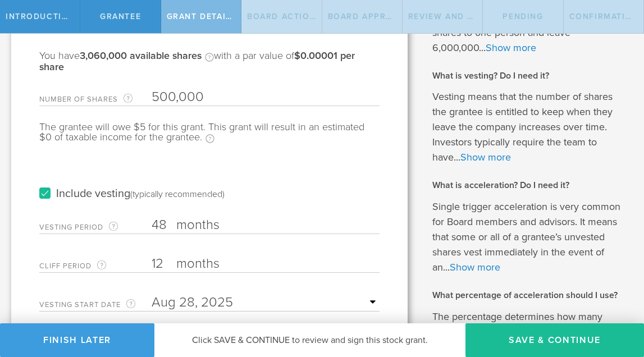
scroll to position [179, 0]
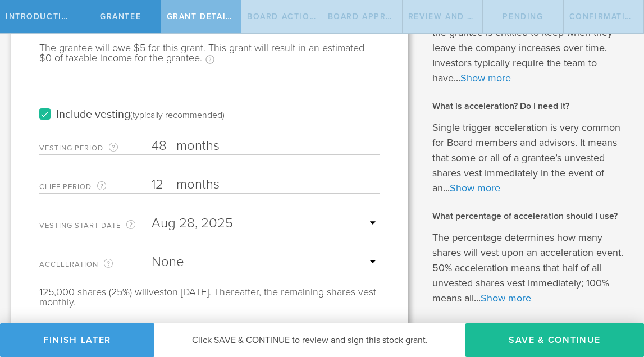
click at [217, 188] on label "months" at bounding box center [232, 185] width 112 height 19
click at [217, 188] on input "12" at bounding box center [266, 184] width 228 height 17
click at [157, 187] on input "12" at bounding box center [266, 184] width 228 height 17
click at [162, 185] on input "12" at bounding box center [266, 184] width 228 height 17
type input "1"
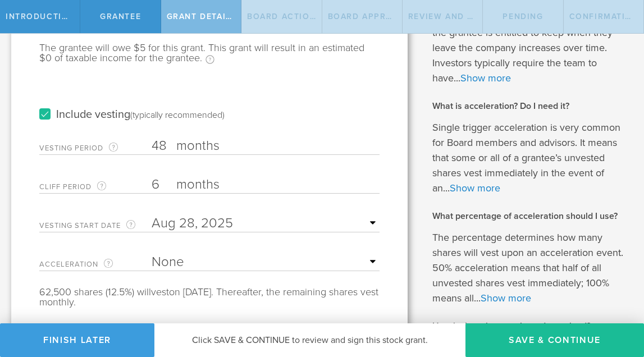
type input "6"
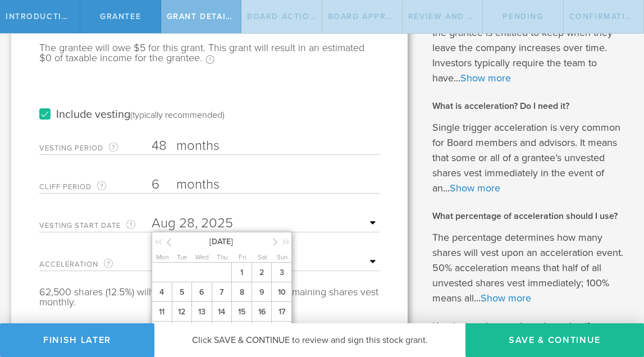
click at [217, 230] on input "text" at bounding box center [266, 223] width 228 height 17
click at [235, 219] on input "text" at bounding box center [266, 223] width 228 height 17
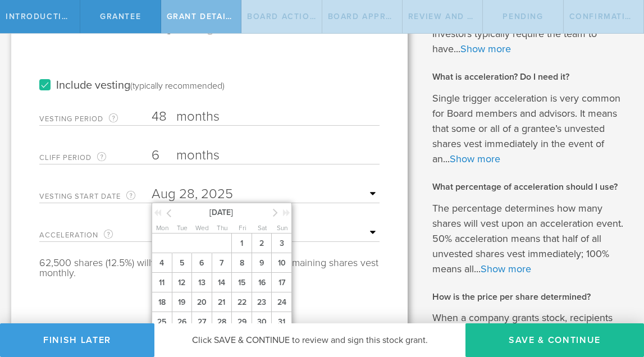
scroll to position [234, 0]
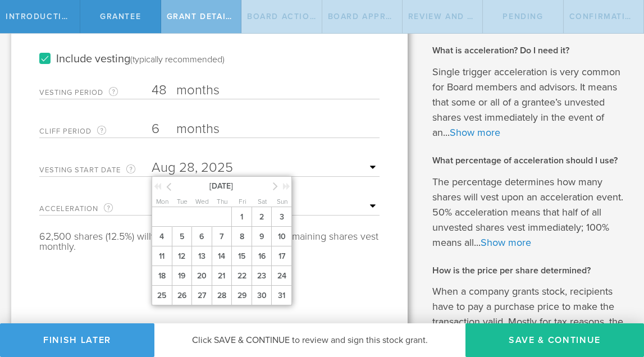
click at [170, 190] on icon at bounding box center [168, 187] width 5 height 14
click at [171, 190] on div at bounding box center [164, 188] width 20 height 11
click at [171, 188] on icon at bounding box center [168, 187] width 5 height 14
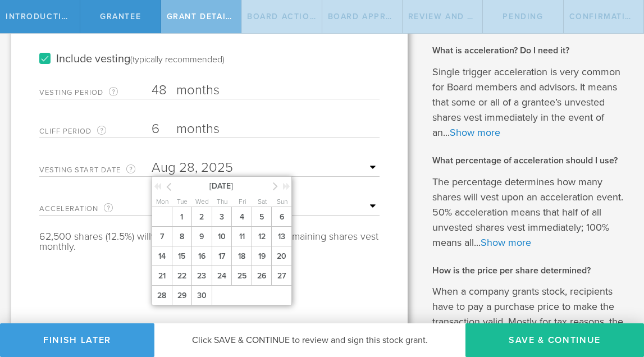
click at [171, 188] on icon at bounding box center [168, 187] width 5 height 14
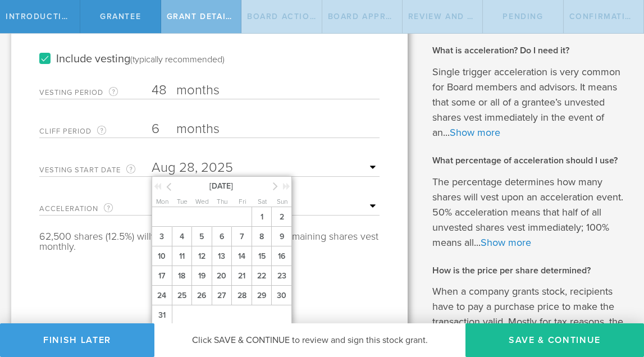
click at [171, 188] on icon at bounding box center [168, 187] width 5 height 14
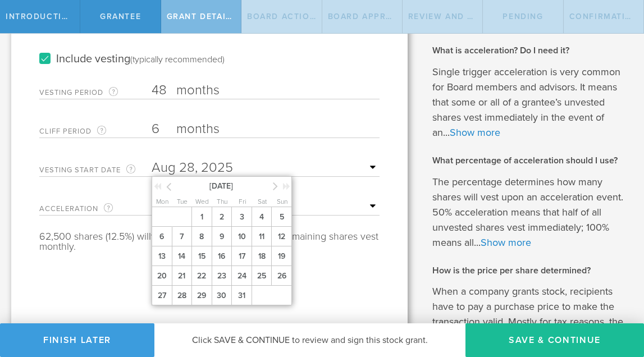
click at [273, 188] on div "January 2025" at bounding box center [222, 185] width 140 height 17
click at [274, 187] on icon at bounding box center [275, 186] width 5 height 14
click at [241, 247] on span "7" at bounding box center [242, 237] width 20 height 20
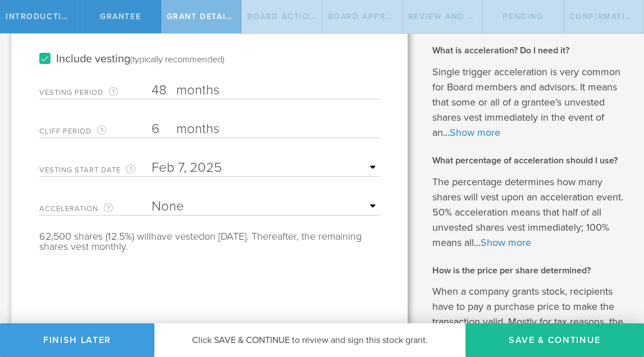
select select "single"
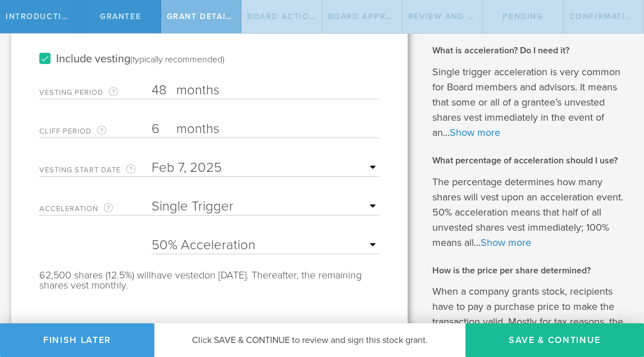
select select "100"
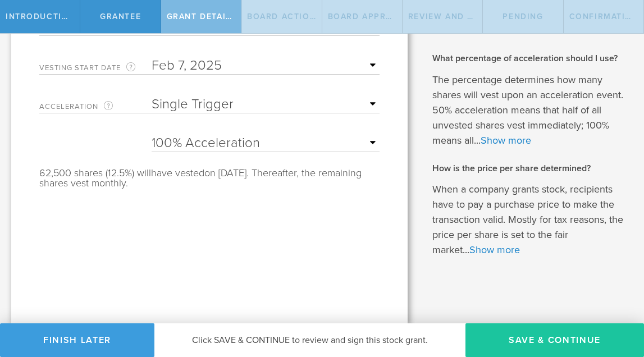
scroll to position [336, 0]
click at [539, 344] on button "Save & Continue" at bounding box center [555, 341] width 179 height 34
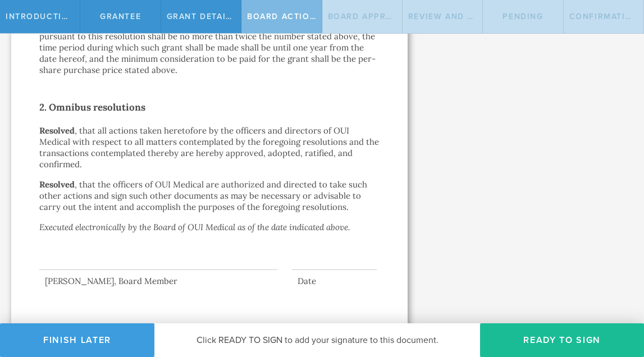
scroll to position [0, 0]
click at [228, 258] on div at bounding box center [158, 247] width 238 height 45
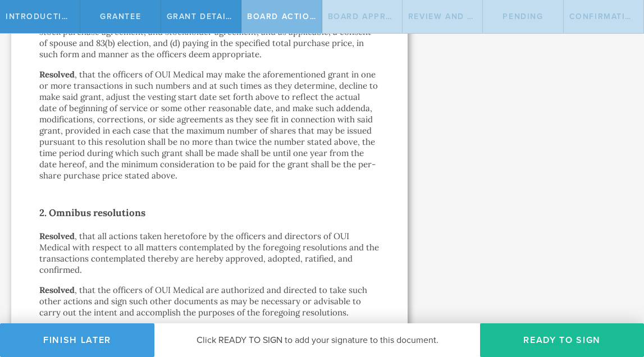
scroll to position [842, 0]
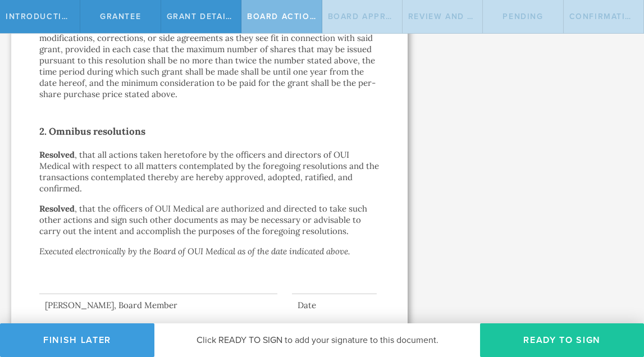
click at [552, 351] on button "Ready to Sign" at bounding box center [562, 341] width 164 height 34
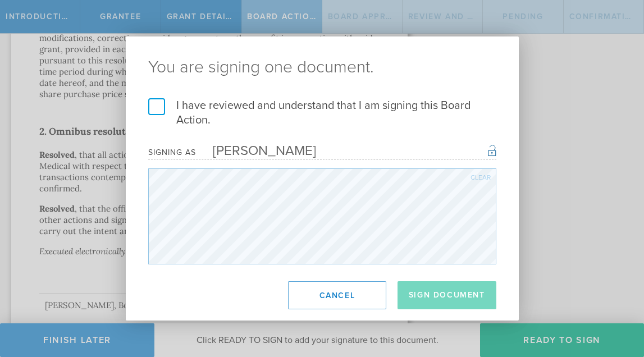
click at [157, 111] on label "I have reviewed and understand that I am signing this Board Action." at bounding box center [322, 112] width 348 height 29
click at [0, 0] on input "I have reviewed and understand that I am signing this Board Action." at bounding box center [0, 0] width 0 height 0
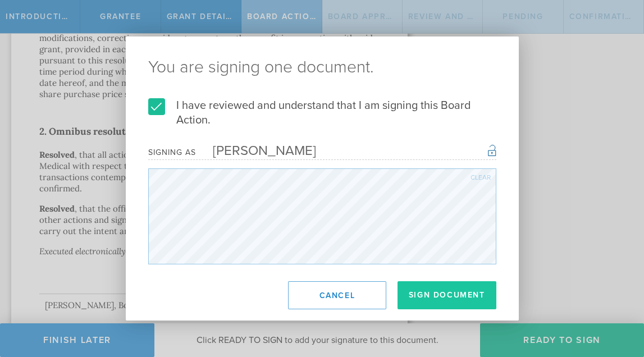
click at [437, 293] on button "Sign Document" at bounding box center [447, 296] width 99 height 28
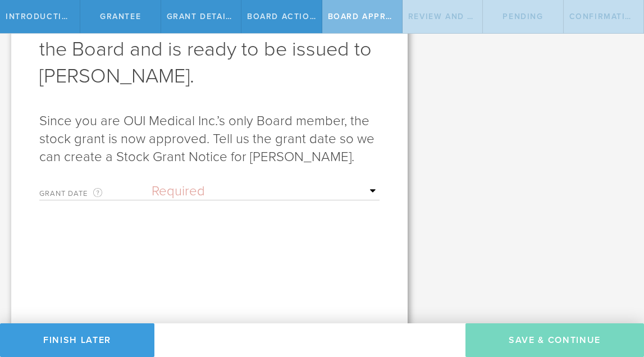
scroll to position [106, 0]
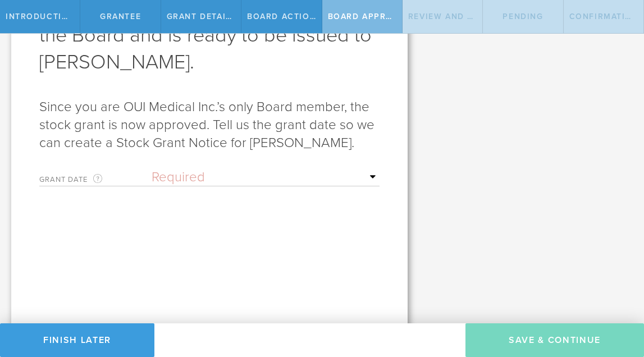
select select "uponGranteeSignature"
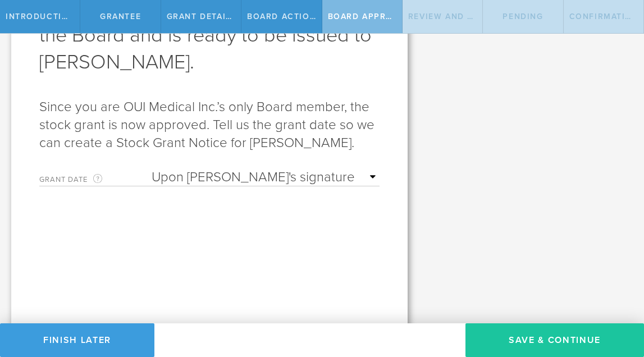
click at [521, 332] on button "Save & Continue" at bounding box center [555, 341] width 179 height 34
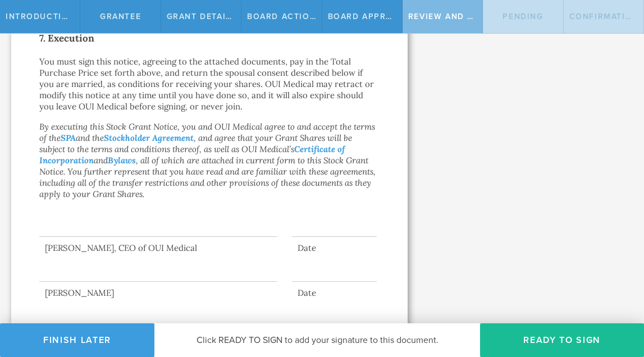
scroll to position [0, 0]
click at [220, 216] on div at bounding box center [158, 214] width 238 height 45
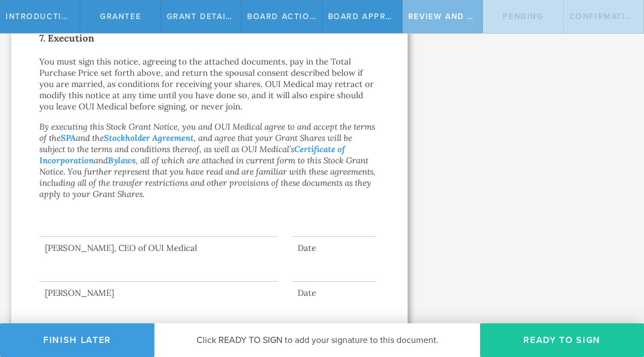
click at [536, 330] on button "Ready to Sign" at bounding box center [562, 341] width 164 height 34
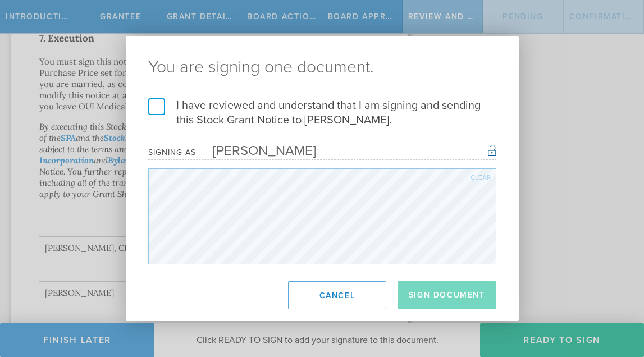
click at [156, 112] on label "I have reviewed and understand that I am signing and sending this Stock Grant N…" at bounding box center [322, 112] width 348 height 29
click at [0, 0] on input "I have reviewed and understand that I am signing and sending this Stock Grant N…" at bounding box center [0, 0] width 0 height 0
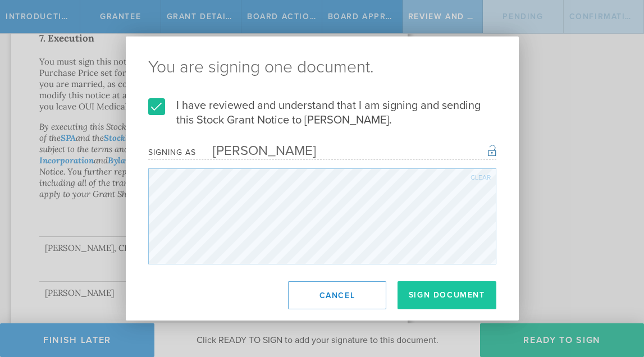
click at [442, 299] on button "Sign Document" at bounding box center [447, 296] width 99 height 28
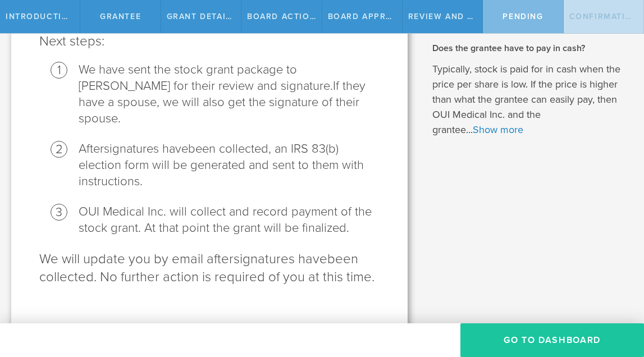
click at [532, 343] on button "Go To Dashboard" at bounding box center [553, 341] width 184 height 34
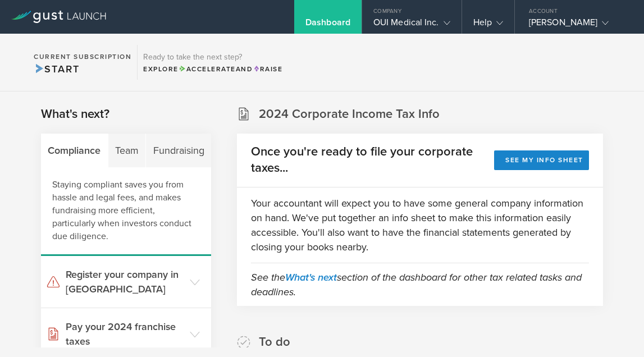
click at [343, 25] on div "Dashboard" at bounding box center [328, 25] width 45 height 17
click at [421, 27] on div "OUI Medical Inc." at bounding box center [412, 25] width 77 height 17
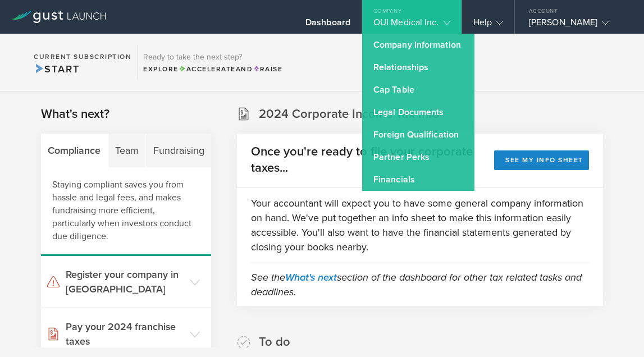
click at [312, 62] on section "Current Subscription Start Ready to take the next step? Explore Accelerate and …" at bounding box center [322, 63] width 644 height 58
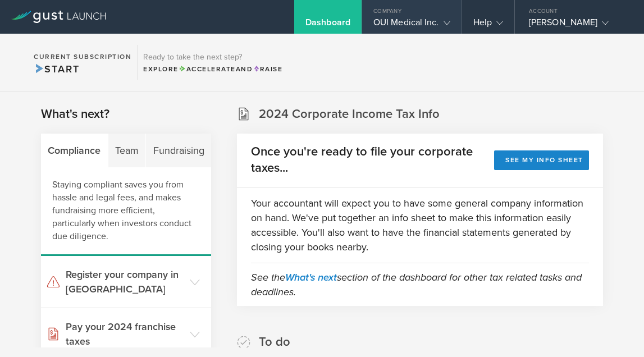
click at [410, 28] on div "OUI Medical Inc." at bounding box center [412, 25] width 77 height 17
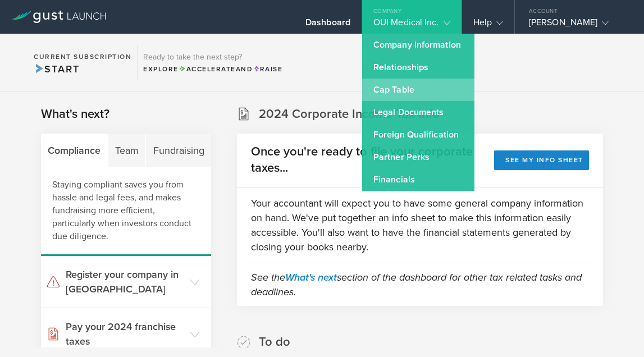
click at [426, 92] on link "Cap Table" at bounding box center [418, 90] width 112 height 22
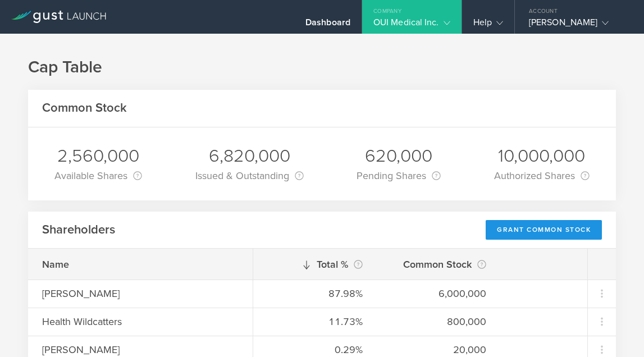
click at [552, 233] on div "Grant Common Stock" at bounding box center [544, 230] width 116 height 20
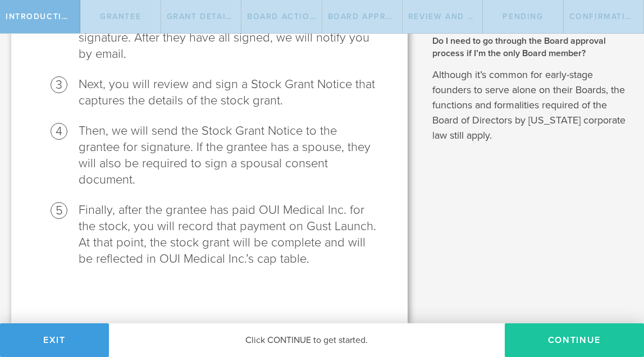
click at [566, 347] on button "Continue" at bounding box center [574, 341] width 139 height 34
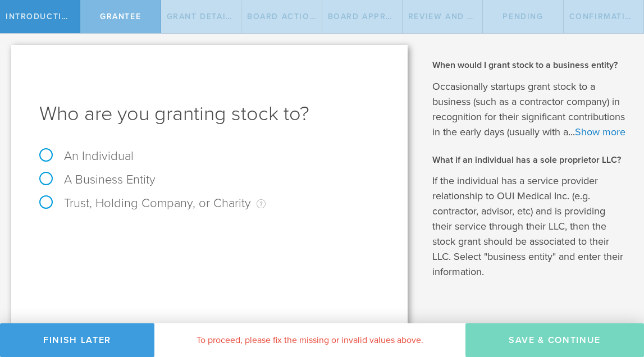
scroll to position [31, 0]
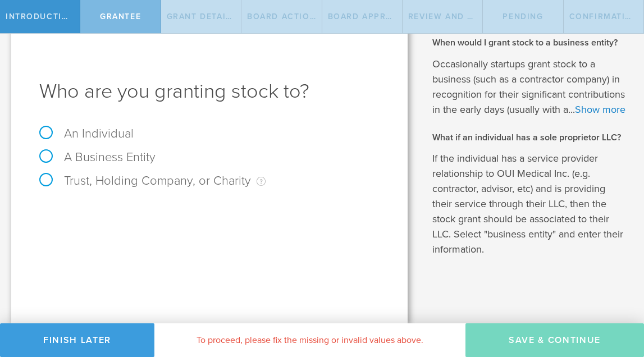
click at [49, 127] on label "An Individual" at bounding box center [86, 133] width 94 height 15
click at [7, 29] on input "An Individual" at bounding box center [3, 20] width 7 height 18
radio input "true"
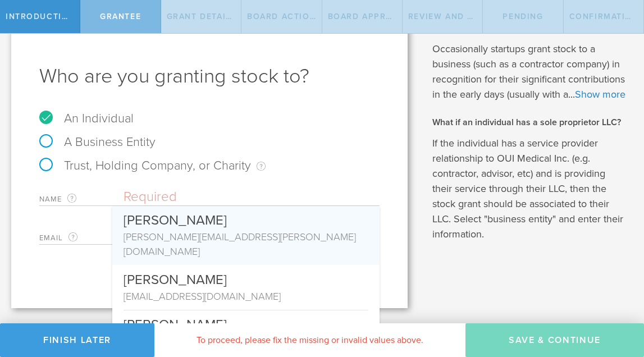
click at [317, 138] on div "A Business Entity" at bounding box center [209, 148] width 341 height 24
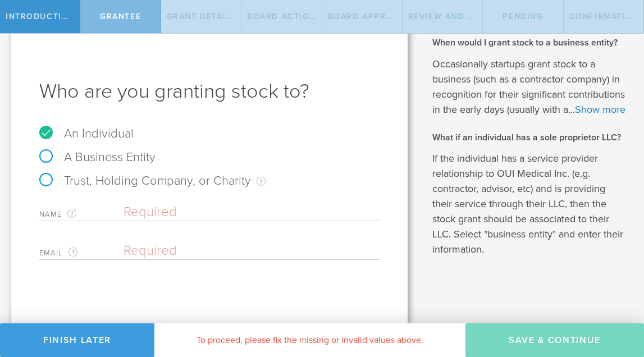
scroll to position [0, 0]
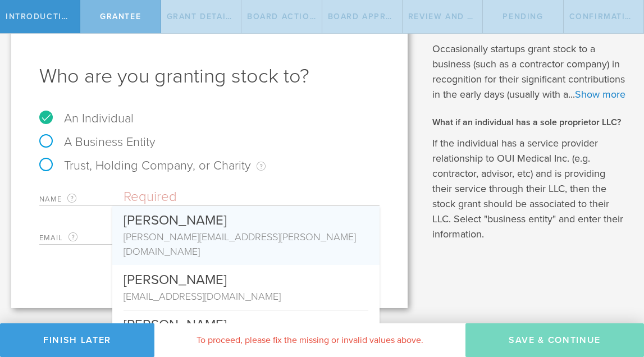
click at [150, 201] on input "text" at bounding box center [252, 197] width 256 height 17
click at [280, 166] on div "Trust, Holding Company, or Charity An individual that has a service provider re…" at bounding box center [209, 172] width 341 height 24
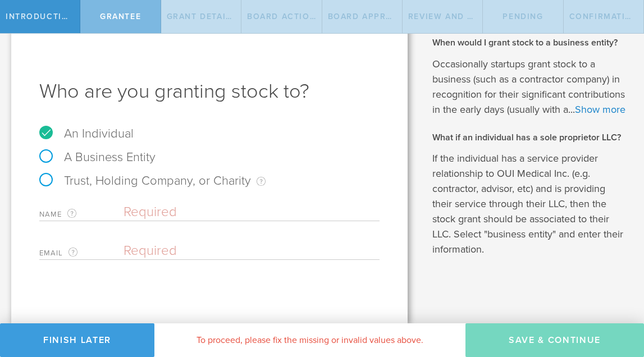
click at [124, 24] on div "Grantee" at bounding box center [120, 16] width 80 height 33
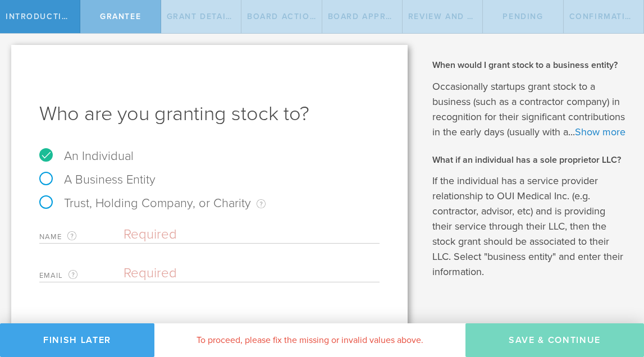
click at [80, 343] on button "Finish Later" at bounding box center [77, 341] width 155 height 34
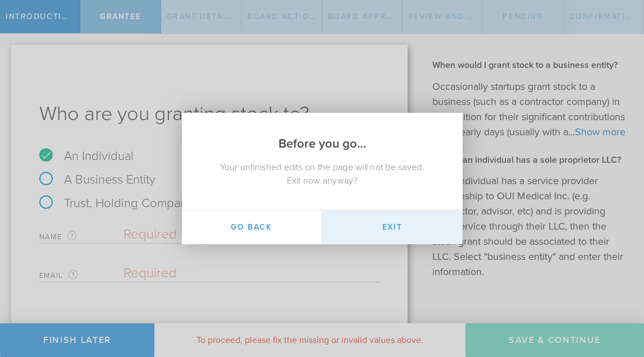
click at [393, 226] on button "Exit" at bounding box center [393, 228] width 140 height 34
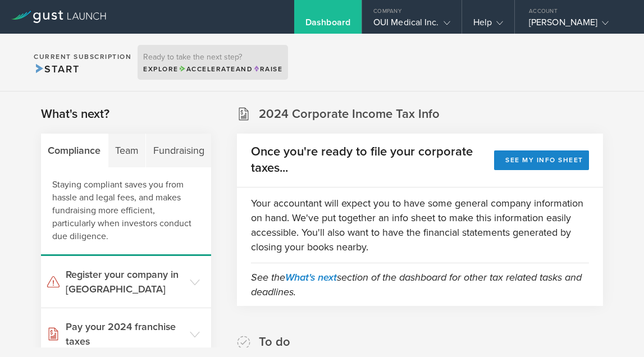
click at [222, 58] on h3 "Ready to take the next step?" at bounding box center [212, 57] width 139 height 8
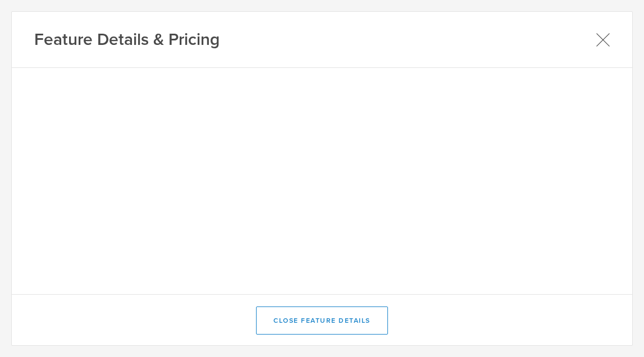
click at [601, 39] on icon at bounding box center [603, 40] width 14 height 14
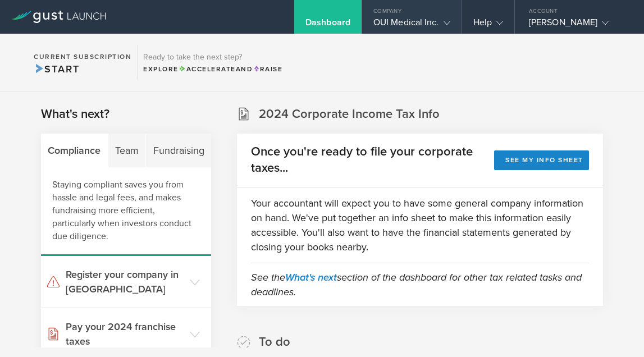
click at [429, 18] on div "OUI Medical Inc." at bounding box center [412, 25] width 77 height 17
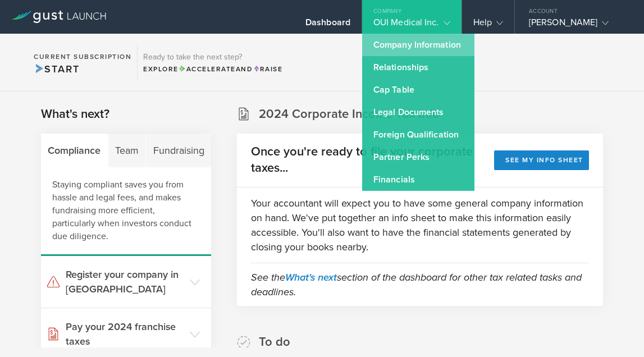
click at [428, 48] on link "Company Information" at bounding box center [418, 45] width 112 height 22
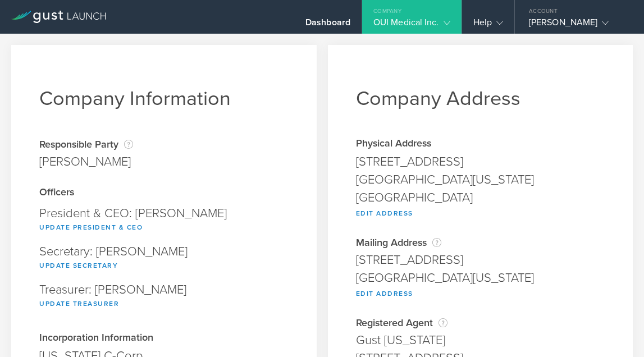
click at [447, 24] on icon at bounding box center [447, 23] width 7 height 7
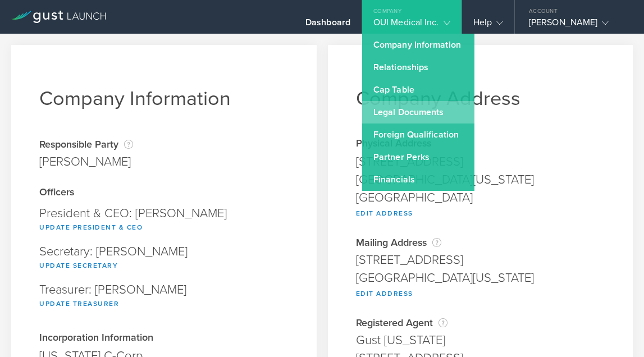
click at [420, 120] on link "Legal Documents" at bounding box center [418, 112] width 112 height 22
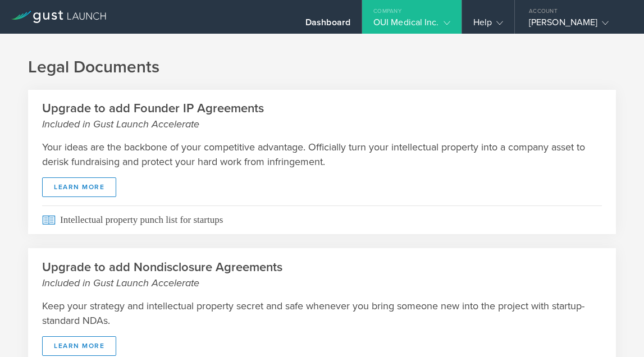
click at [437, 19] on div "OUI Medical Inc." at bounding box center [412, 25] width 77 height 17
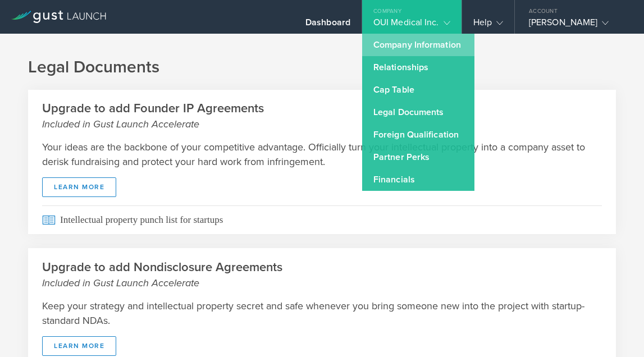
click at [430, 48] on link "Company Information" at bounding box center [418, 45] width 112 height 22
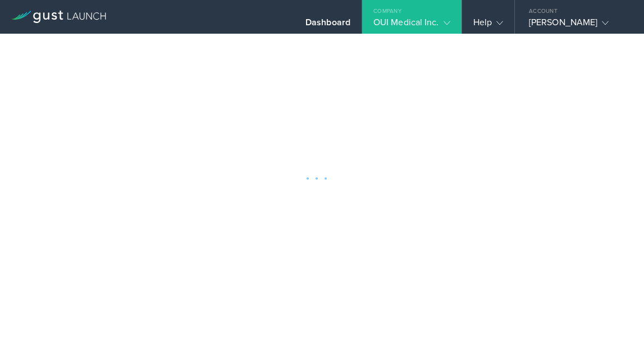
click at [430, 48] on div at bounding box center [322, 178] width 644 height 357
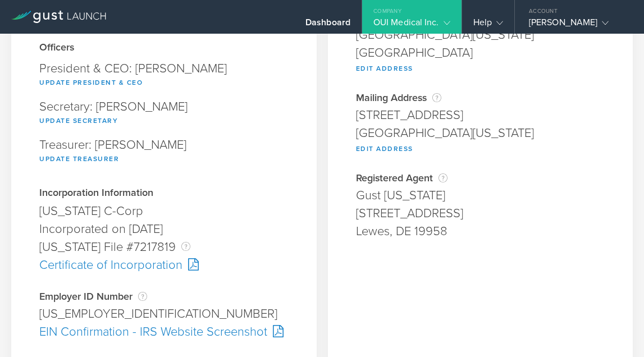
scroll to position [140, 0]
